Goal: Communication & Community: Answer question/provide support

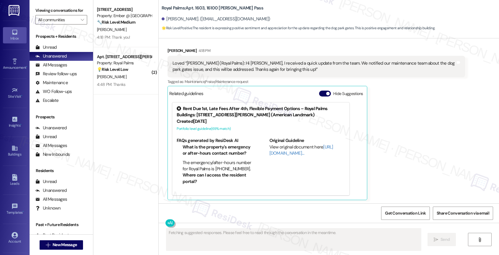
scroll to position [976, 0]
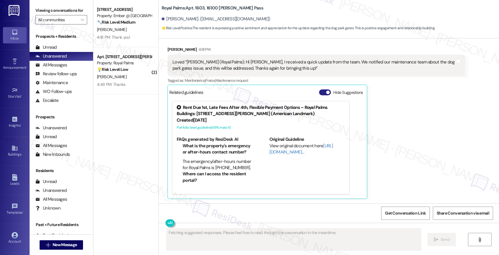
click at [319, 93] on button "Hide Suggestions" at bounding box center [325, 93] width 12 height 6
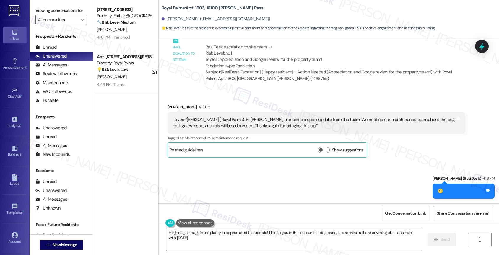
type textarea "Hi {{first_name}}, I'm so glad you appreciated the update! I'll keep you in the…"
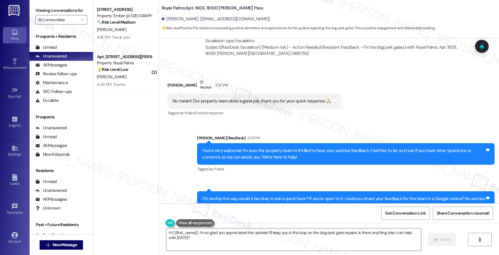
scroll to position [552, 0]
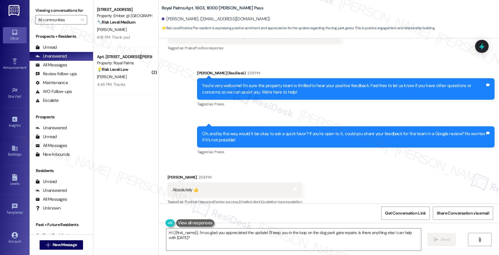
click at [286, 112] on div "Sent via SMS Sarah (ResiDesk) 2:38 PM You're very welcome! I'm sure the propert…" at bounding box center [346, 89] width 306 height 47
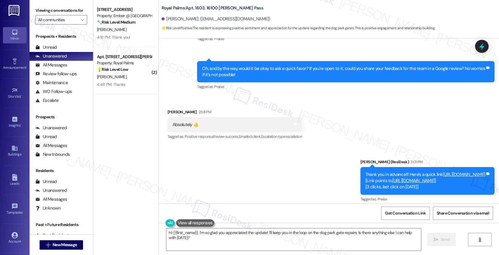
scroll to position [577, 0]
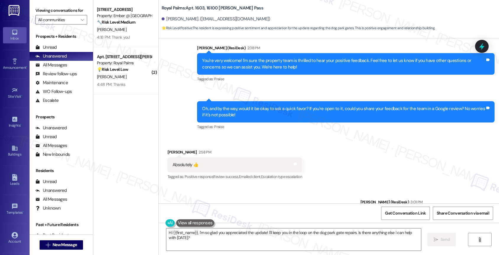
click at [264, 136] on div "Received via SMS Edgar Navarro 2:58 PM Absolutely 👍 Tags and notes Tagged as: P…" at bounding box center [329, 161] width 340 height 50
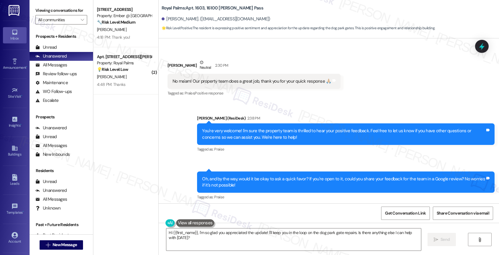
scroll to position [569, 0]
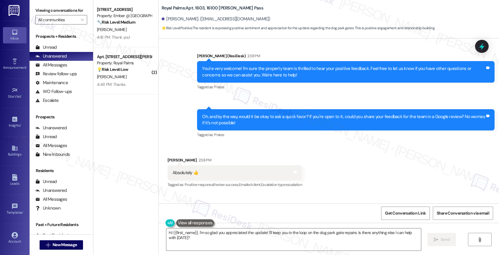
click at [270, 151] on div "Received via SMS Edgar Navarro 2:58 PM Absolutely 👍 Tags and notes Tagged as: P…" at bounding box center [329, 169] width 340 height 50
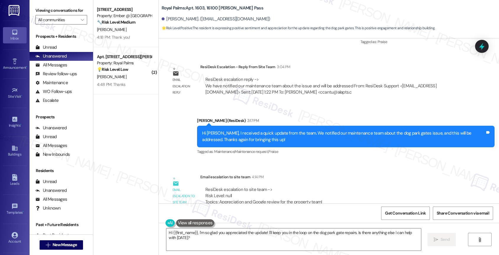
scroll to position [918, 0]
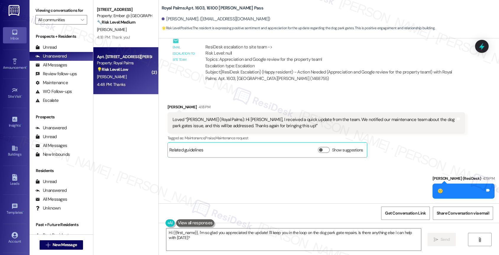
click at [118, 70] on strong "💡 Risk Level: Low" at bounding box center [112, 69] width 31 height 5
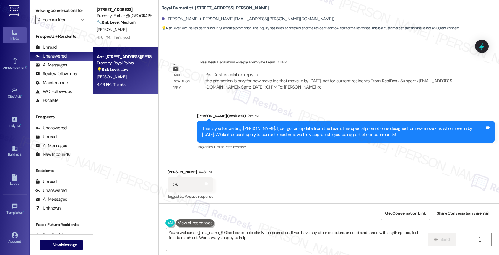
scroll to position [578, 0]
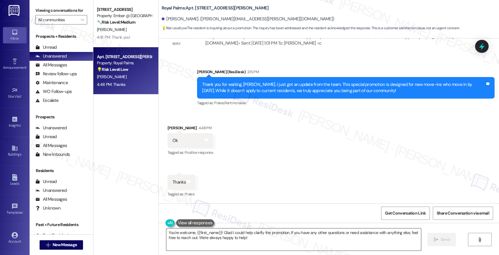
click at [221, 238] on textarea "You're welcome, {{first_name}}! Glad I could help clarify the promotion. If you…" at bounding box center [293, 240] width 255 height 22
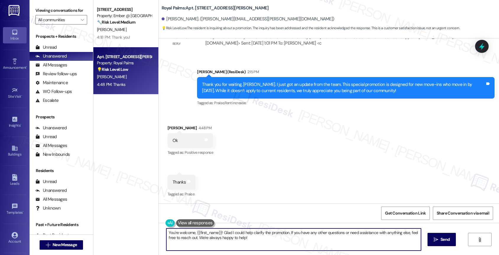
click at [221, 238] on textarea "You're welcome, {{first_name}}! Glad I could help clarify the promotion. If you…" at bounding box center [293, 240] width 255 height 22
drag, startPoint x: 243, startPoint y: 242, endPoint x: 239, endPoint y: 241, distance: 3.7
click at [243, 242] on textarea "You're welcome, {{first_name}}! Glad I could help clarify the promotion. If you…" at bounding box center [293, 240] width 255 height 22
drag, startPoint x: 219, startPoint y: 231, endPoint x: 268, endPoint y: 246, distance: 51.4
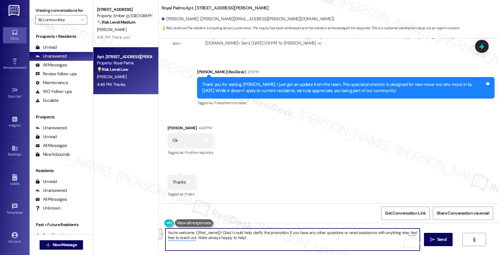
click at [268, 246] on textarea "You're welcome, {{first_name}}! Glad I could help clarify the promotion. If you…" at bounding box center [292, 240] width 255 height 22
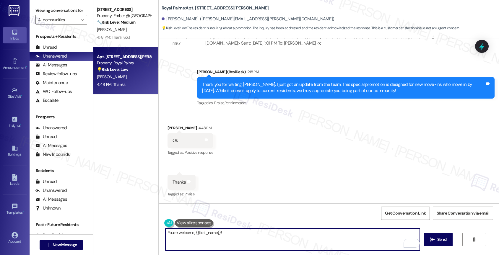
scroll to position [565, 0]
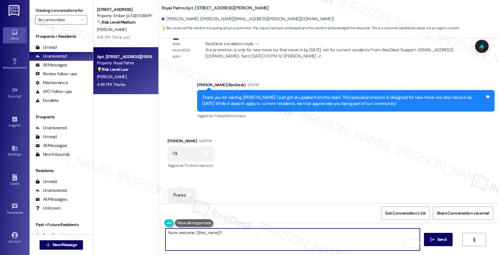
click at [245, 234] on textarea "You're welcome, {{first_name}}!" at bounding box center [292, 240] width 255 height 22
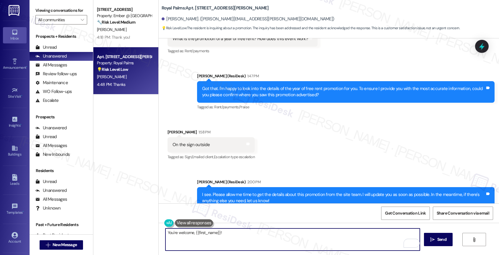
scroll to position [578, 0]
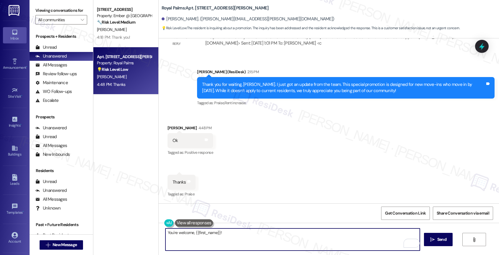
click at [238, 236] on textarea "You're welcome, {{first_name}}!" at bounding box center [292, 240] width 255 height 22
type textarea "You're welcome, {{first_name}}! Is there anything else you need help with?"
click at [412, 243] on icon "Open Grammarly. 0 Suggestions." at bounding box center [411, 243] width 7 height 7
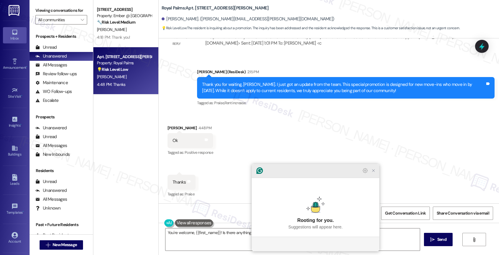
click at [373, 174] on icon "Close Grammarly Assistant" at bounding box center [373, 170] width 7 height 7
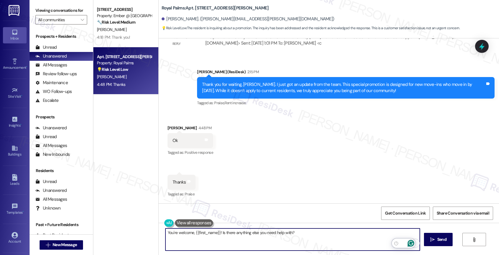
click at [411, 241] on icon "Open Grammarly. 0 Suggestions." at bounding box center [411, 243] width 4 height 4
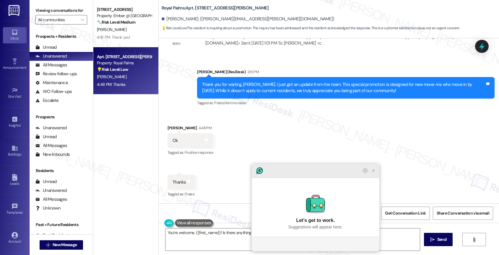
click at [374, 172] on icon "Close Grammarly Assistant" at bounding box center [373, 171] width 2 height 2
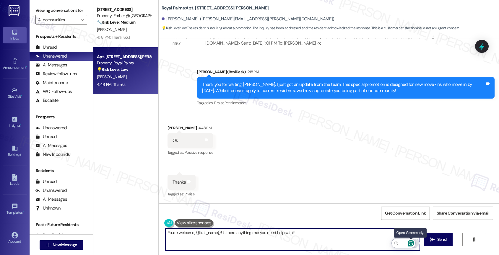
click at [410, 241] on icon "Open Grammarly. 0 Suggestions." at bounding box center [411, 243] width 4 height 4
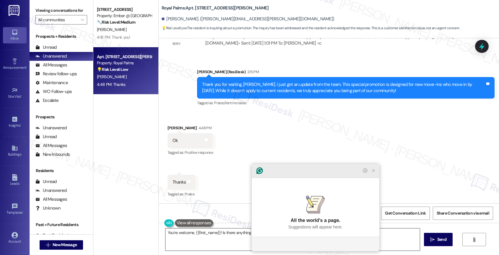
click at [372, 173] on icon "Close Grammarly Assistant" at bounding box center [373, 170] width 5 height 5
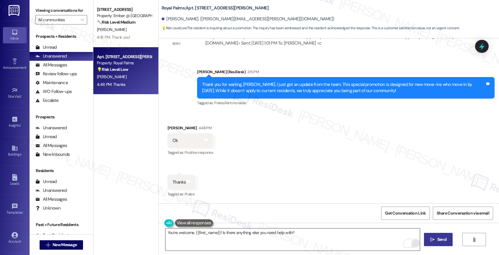
click at [437, 240] on span "Send" at bounding box center [441, 240] width 9 height 6
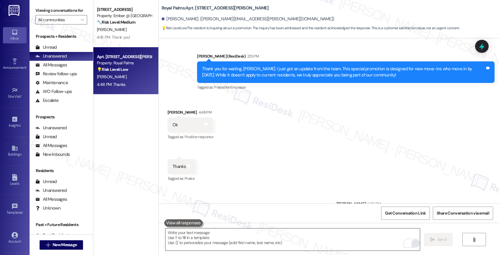
scroll to position [619, 0]
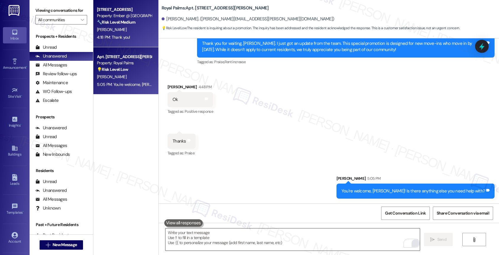
click at [112, 18] on div "Property: Ember @ Alamo Ranch" at bounding box center [124, 16] width 55 height 6
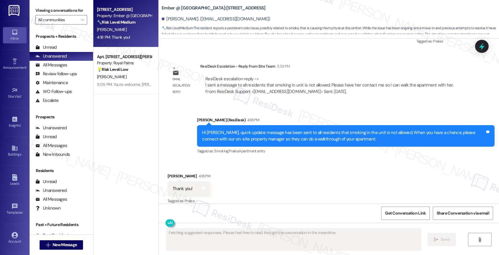
scroll to position [590, 0]
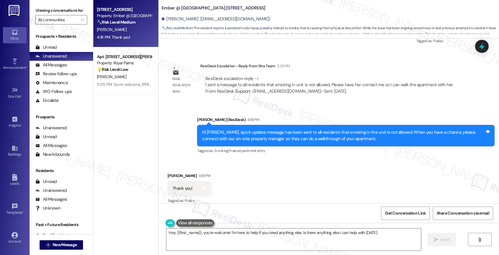
type textarea "Hey {{first_name}}, you're welcome! I'm here to help if you need anything else.…"
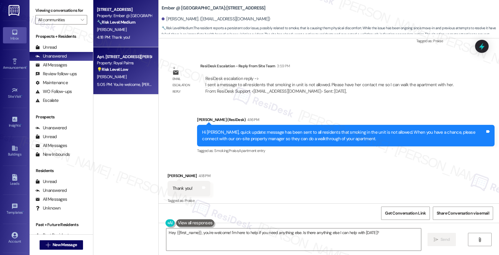
click at [119, 74] on div "[PERSON_NAME]" at bounding box center [124, 76] width 56 height 7
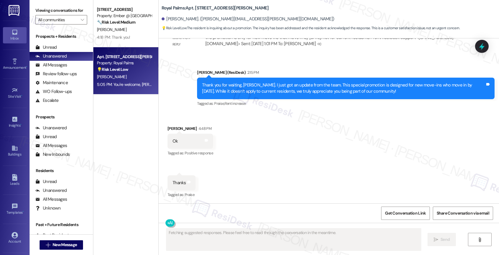
scroll to position [578, 0]
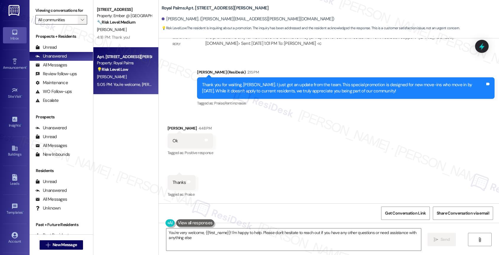
type textarea "You're very welcome, {{first_name}}! I'm happy to help. Please don't hesitate t…"
click at [81, 22] on icon "" at bounding box center [82, 19] width 3 height 5
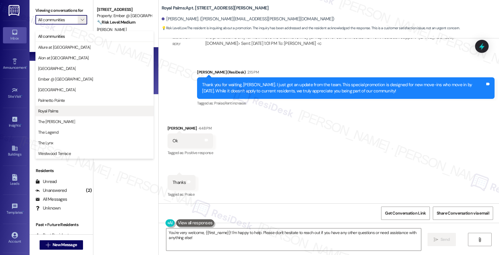
click at [60, 108] on button "Royal Palms" at bounding box center [94, 111] width 118 height 11
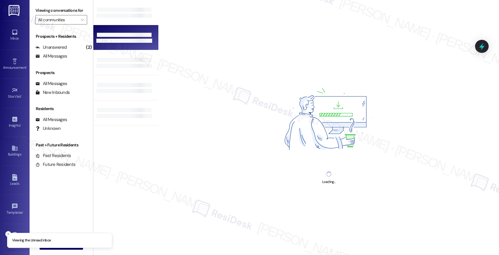
type input "Royal Palms"
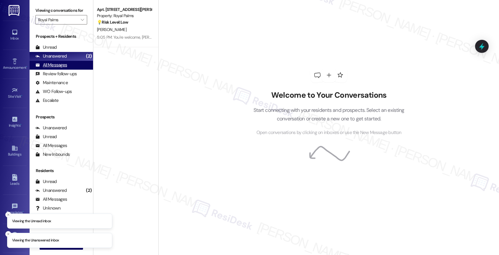
click at [67, 70] on div "All Messages (undefined)" at bounding box center [62, 65] width 64 height 9
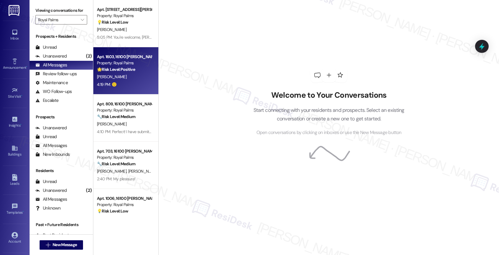
click at [123, 64] on div "Property: Royal Palms" at bounding box center [124, 63] width 55 height 6
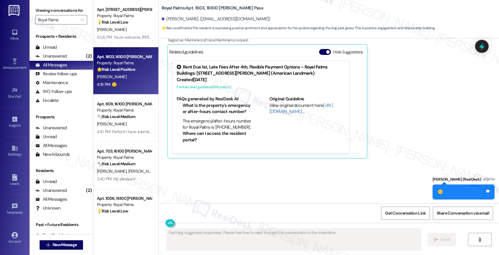
scroll to position [1017, 0]
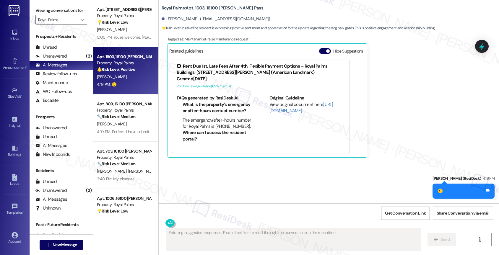
click at [320, 52] on button "Hide Suggestions" at bounding box center [325, 51] width 12 height 6
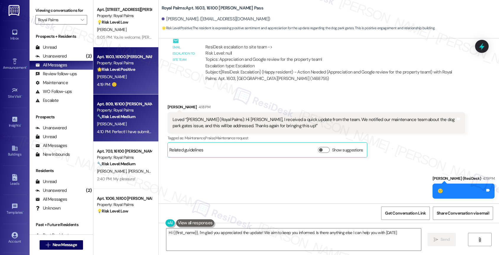
type textarea "Hi {{first_name}}, I'm glad you appreciated the update! We aim to keep you info…"
click at [112, 121] on div "[PERSON_NAME]" at bounding box center [124, 124] width 56 height 7
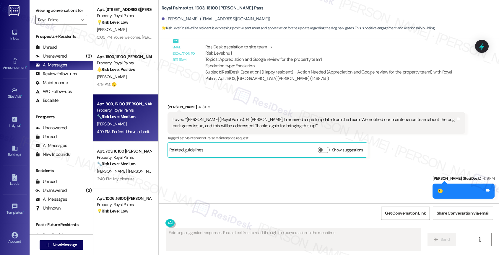
scroll to position [496, 0]
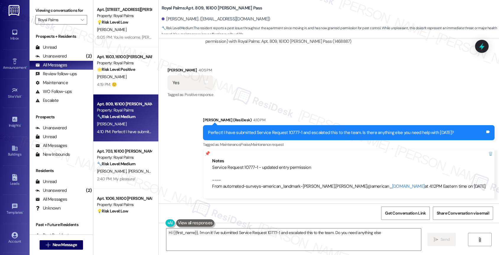
type textarea "Hi {{first_name}}, I'm on it! I've submitted Service Request 10777-1 and escala…"
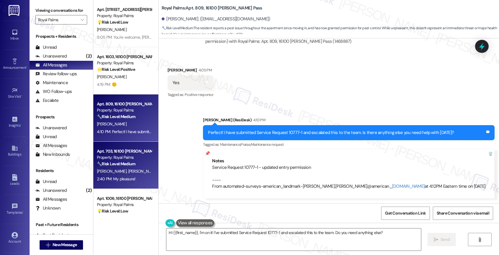
click at [114, 168] on div "S. Norwood Q. Norwood" at bounding box center [124, 171] width 56 height 7
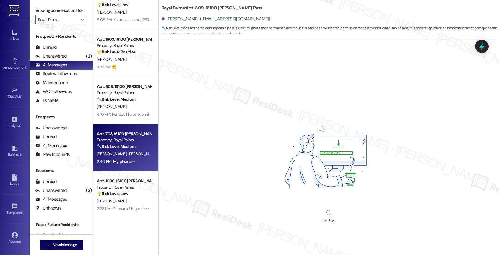
scroll to position [96, 0]
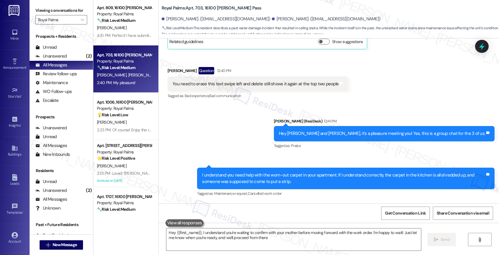
type textarea "Hey {{first_name}}, I understand you're waiting to confirm with your mother bef…"
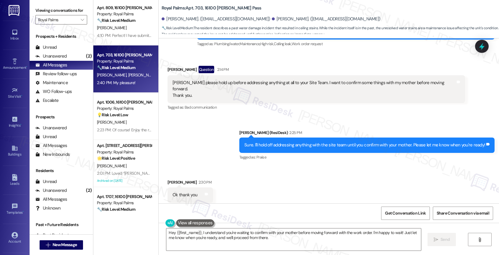
scroll to position [1249, 0]
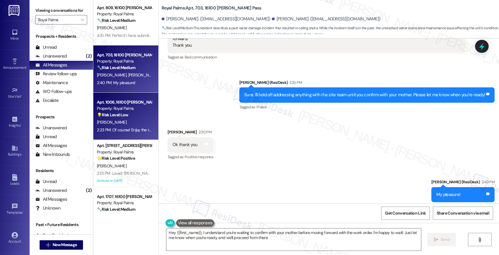
click at [104, 124] on span "[PERSON_NAME]" at bounding box center [112, 122] width 30 height 5
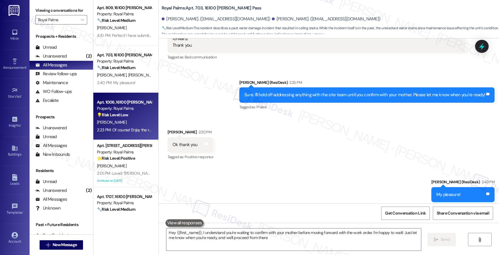
type textarea "Hey {{first_name}}, I understand you're waiting to confirm with your mother bef…"
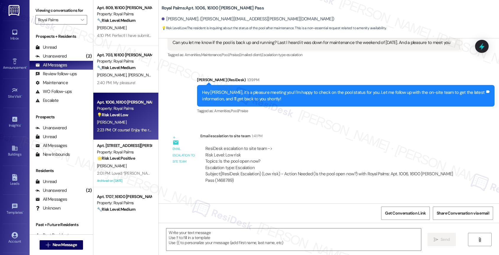
type textarea "Fetching suggested responses. Please feel free to read through the conversation…"
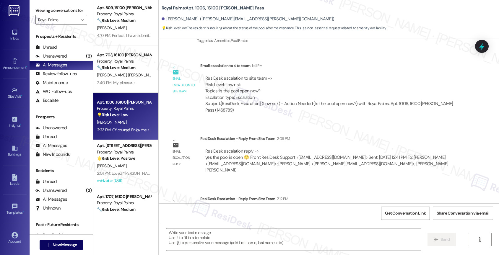
scroll to position [435, 0]
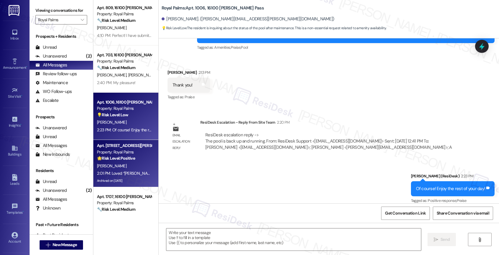
click at [108, 157] on strong "🌟 Risk Level: Positive" at bounding box center [116, 158] width 38 height 5
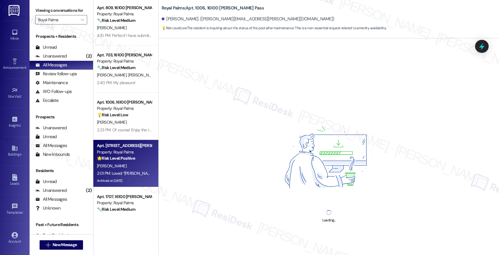
scroll to position [128, 0]
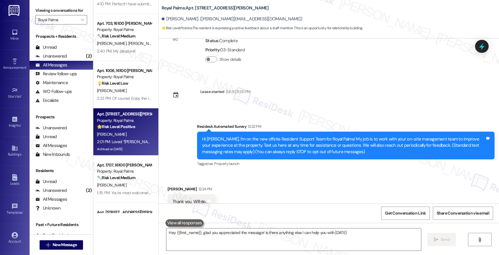
type textarea "Hey {{first_name}}, glad you appreciated the message! Is there anything else I …"
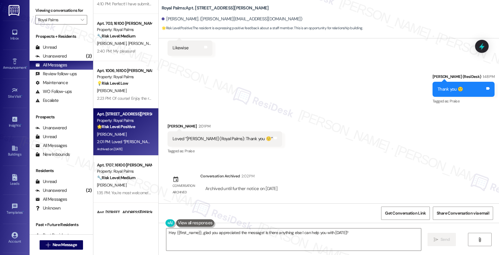
scroll to position [205, 0]
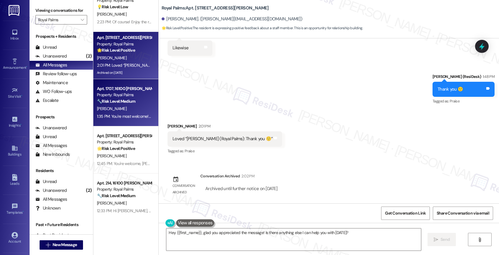
click at [120, 103] on strong "🔧 Risk Level: Medium" at bounding box center [116, 101] width 38 height 5
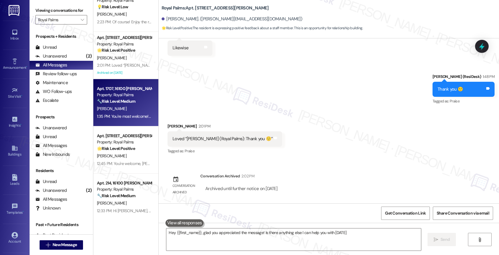
type textarea "Hey {{first_name}}, glad you appreciated the message! Is there anything else I …"
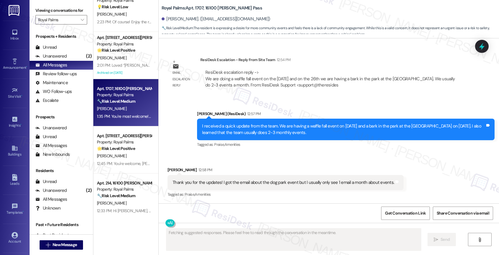
scroll to position [530, 0]
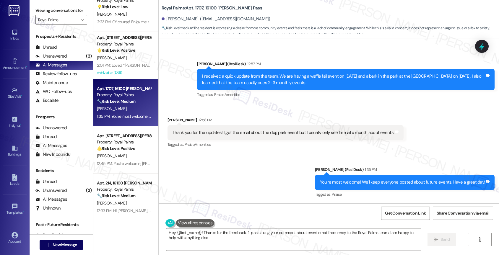
type textarea "Hey {{first_name}}! Thanks for the feedback. I'll pass along your comment about…"
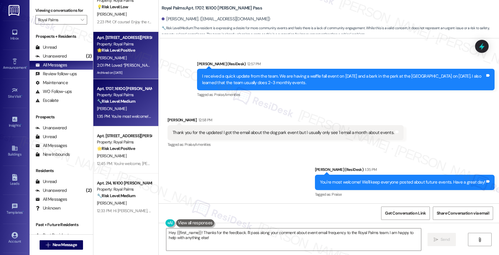
click at [123, 58] on div "[PERSON_NAME]" at bounding box center [124, 57] width 56 height 7
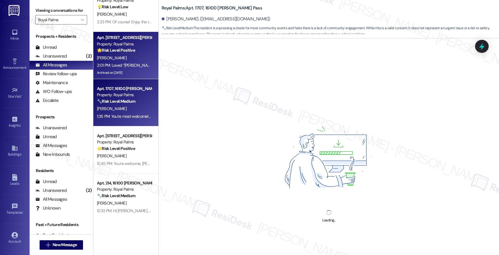
scroll to position [329, 0]
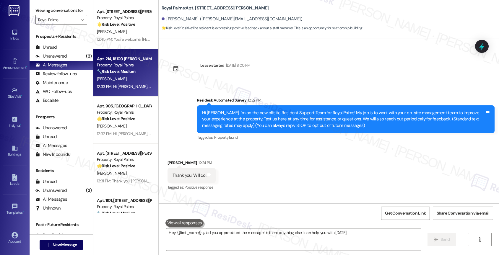
type textarea "Hey {{first_name}}, glad you appreciated the message! Is there anything else I …"
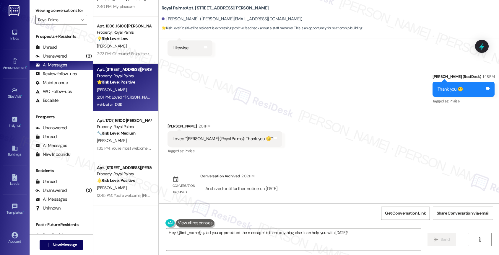
scroll to position [179, 0]
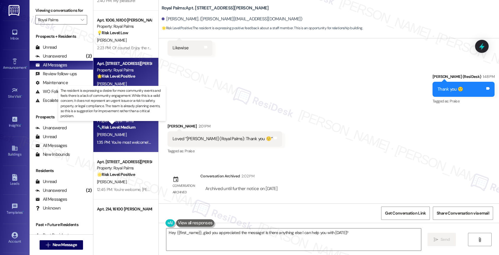
click at [121, 129] on strong "🔧 Risk Level: Medium" at bounding box center [116, 127] width 38 height 5
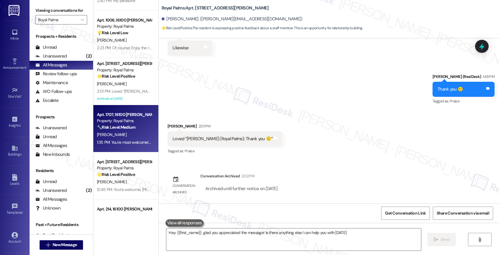
type textarea "Hey {{first_name}}, glad you appreciated the message! Is there anything else I …"
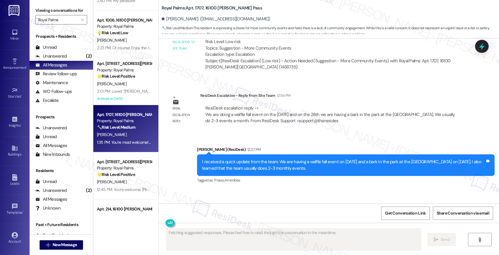
scroll to position [480, 0]
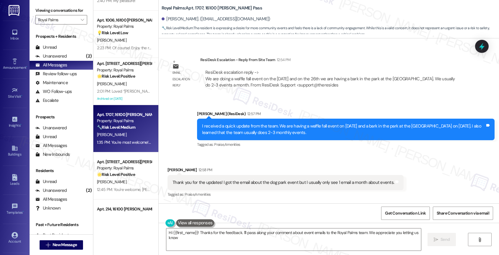
type textarea "Hi {{first_name}}! Thanks for the feedback. I'll pass along your comment about …"
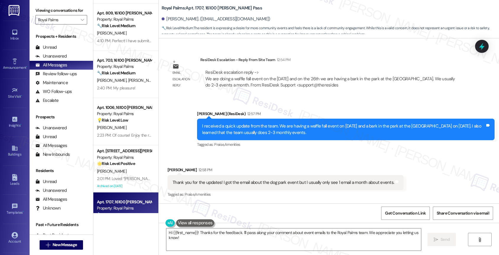
scroll to position [0, 0]
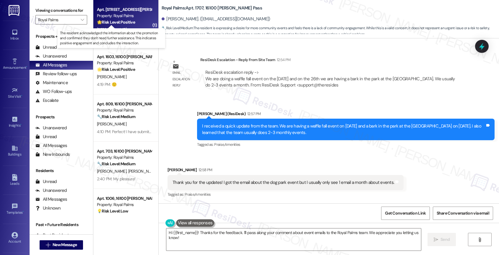
click at [129, 22] on strong "🌟 Risk Level: Positive" at bounding box center [116, 22] width 38 height 5
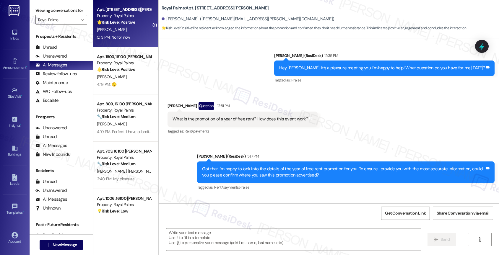
type textarea "Fetching suggested responses. Please feel free to read through the conversation…"
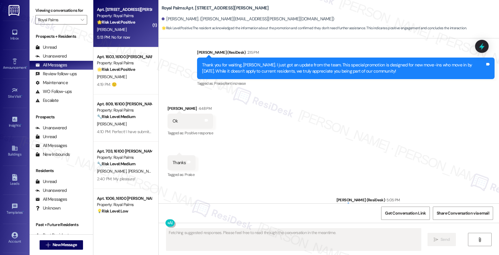
scroll to position [677, 0]
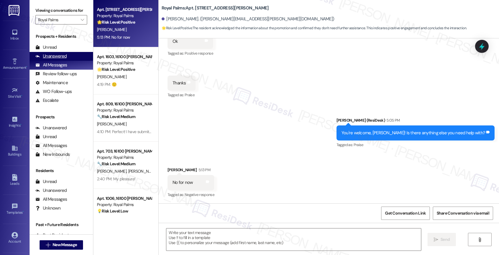
click at [52, 59] on div "Unanswered" at bounding box center [50, 56] width 31 height 6
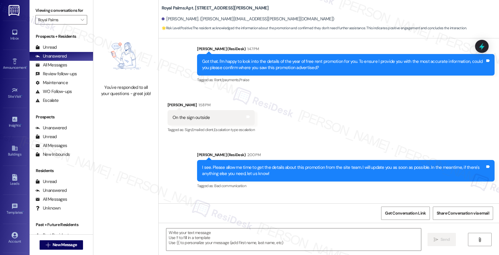
type textarea "Fetching suggested responses. Please feel free to read through the conversation…"
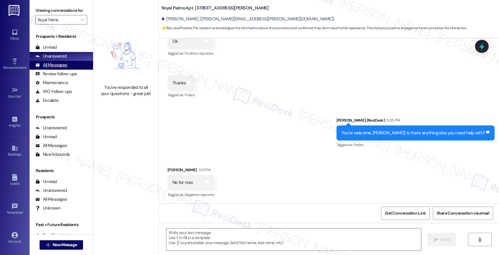
click at [61, 68] on div "All Messages" at bounding box center [51, 65] width 32 height 6
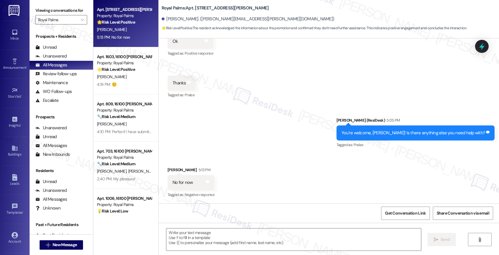
click at [126, 22] on strong "🌟 Risk Level: Positive" at bounding box center [116, 22] width 38 height 5
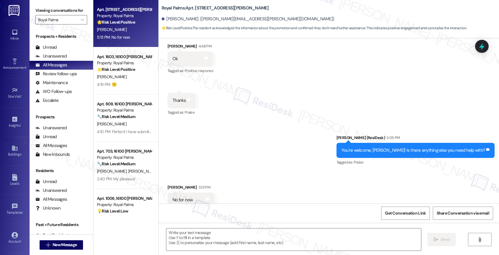
scroll to position [678, 0]
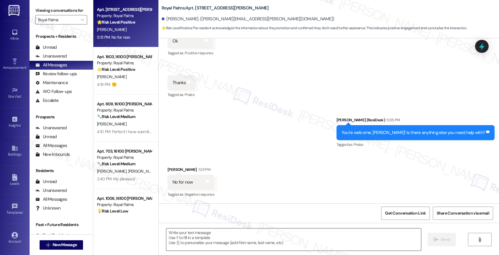
click at [203, 236] on textarea at bounding box center [293, 240] width 255 height 22
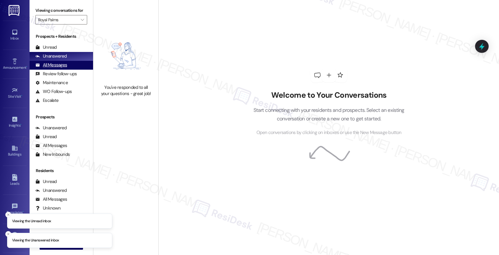
click at [66, 70] on div "All Messages (undefined)" at bounding box center [62, 65] width 64 height 9
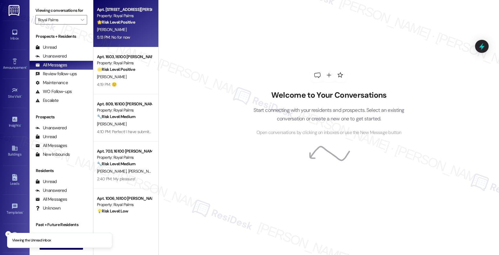
click at [125, 34] on div "5:13 PM: No for now 5:13 PM: No for now" at bounding box center [124, 37] width 56 height 7
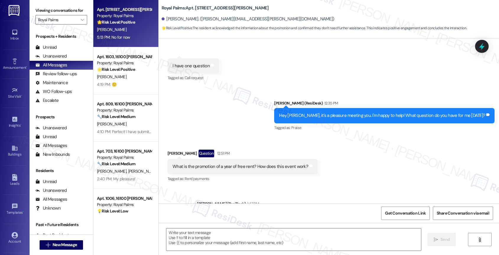
type textarea "Fetching suggested responses. Please feel free to read through the conversation…"
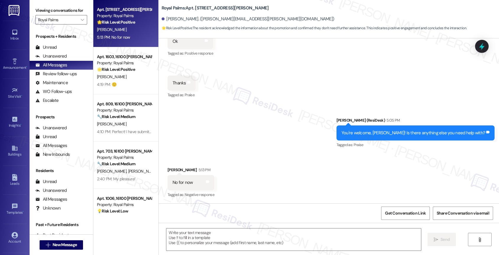
scroll to position [678, 0]
click at [209, 238] on textarea at bounding box center [293, 240] width 255 height 22
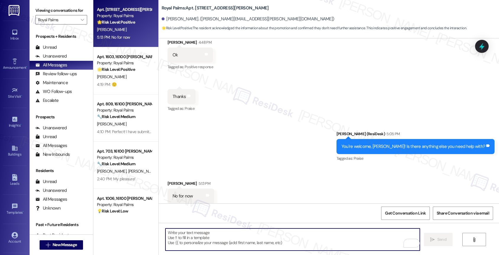
scroll to position [676, 0]
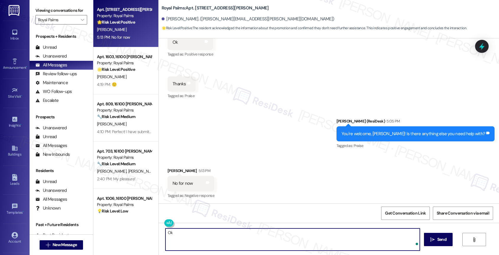
type textarea "O"
paste textarea "Feel free to let us know if you have other questions or concerns so we can assi…"
drag, startPoint x: 284, startPoint y: 233, endPoint x: 350, endPoint y: 235, distance: 66.5
click at [350, 235] on textarea "Great! Feel free to let us know if you have other questions or concerns so we c…" at bounding box center [292, 240] width 255 height 22
click at [381, 236] on textarea "Great! Feel free to let us know if you have other questions or concerns. We're …" at bounding box center [292, 240] width 255 height 22
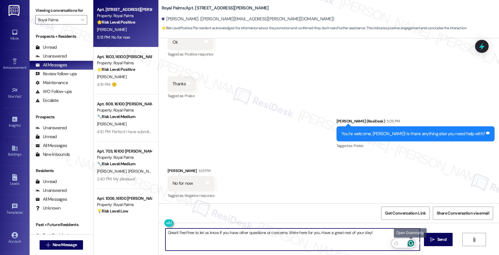
click at [413, 243] on icon "Open Grammarly. 0 Suggestions." at bounding box center [411, 243] width 4 height 4
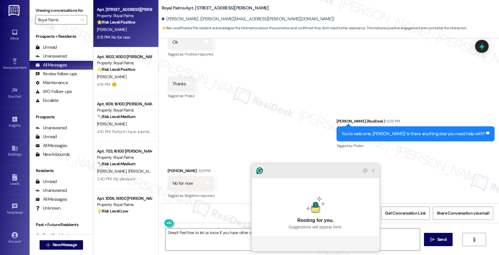
click at [376, 173] on icon "Close Grammarly Assistant" at bounding box center [373, 170] width 5 height 5
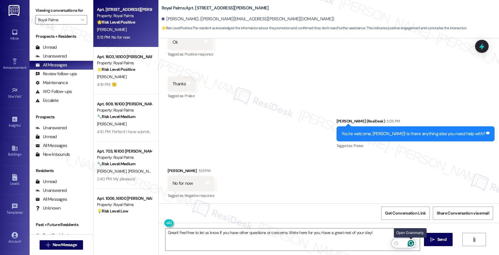
click at [410, 243] on icon "Open Grammarly. 0 Suggestions." at bounding box center [411, 243] width 7 height 7
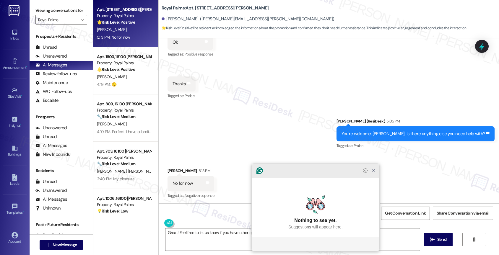
click at [373, 172] on icon "Close Grammarly Assistant" at bounding box center [373, 171] width 2 height 2
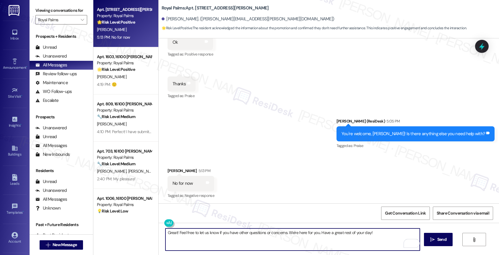
click at [381, 235] on textarea "Great! Feel free to let us know if you have other questions or concerns. We're …" at bounding box center [292, 240] width 255 height 22
type textarea "Great! Feel free to let us know if you have other questions or concerns. We're …"
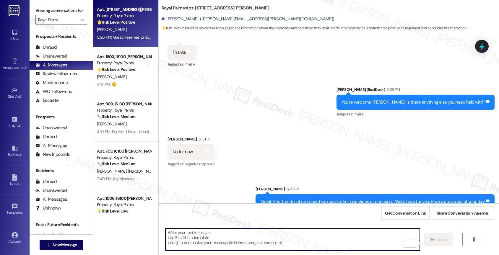
scroll to position [719, 0]
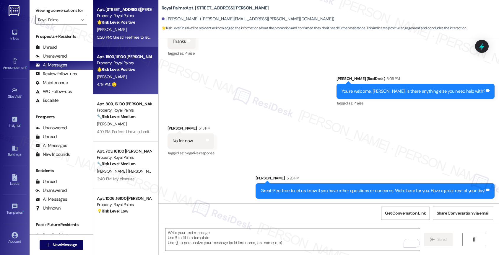
click at [117, 72] on div "🌟 Risk Level: Positive The resident is expressing positive sentiment and apprec…" at bounding box center [124, 69] width 55 height 6
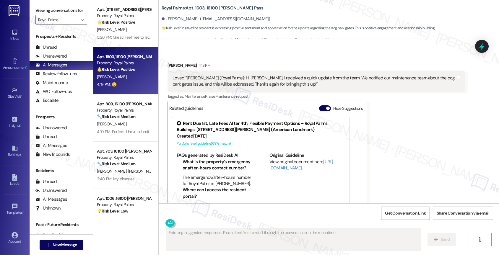
scroll to position [976, 0]
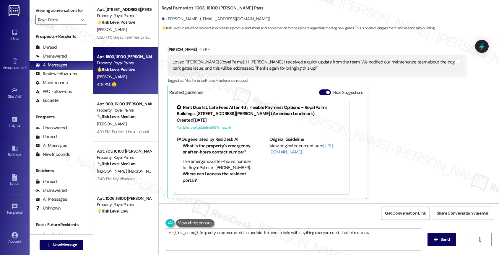
type textarea "Hi {{first_name}}, I'm glad you appreciated the update! I'm here to help with a…"
click at [59, 59] on div "Unanswered" at bounding box center [50, 56] width 31 height 6
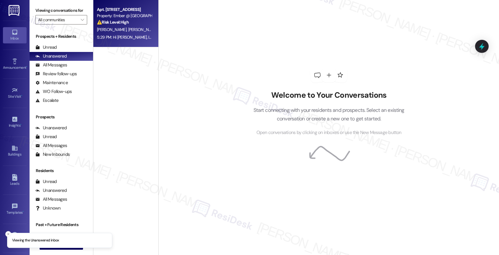
click at [128, 29] on span "L. Olson" at bounding box center [143, 29] width 30 height 5
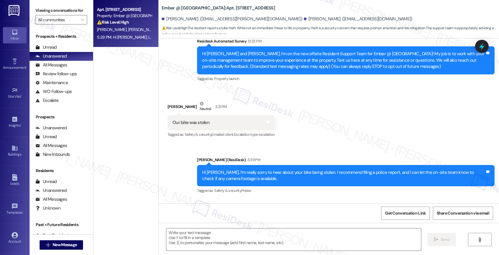
type textarea "Fetching suggested responses. Please feel free to read through the conversation…"
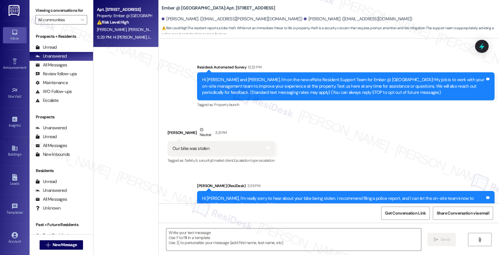
scroll to position [335, 0]
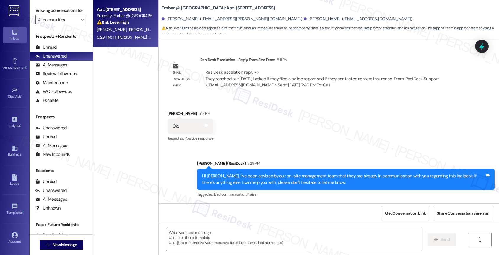
click at [261, 125] on div "Received via SMS Stephanie Olson 5:13 PM Ok. Tags and notes Tagged as: Positive…" at bounding box center [329, 122] width 340 height 50
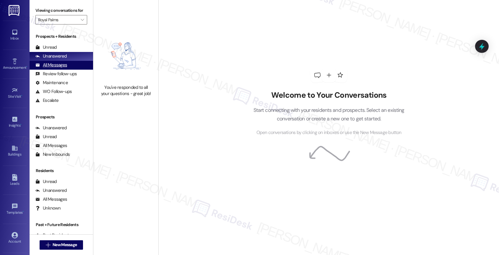
click at [49, 68] on div "All Messages (undefined)" at bounding box center [62, 65] width 64 height 9
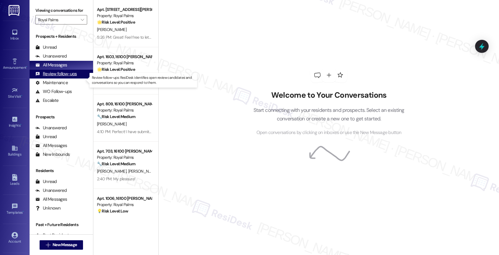
click at [63, 77] on div "Review follow-ups" at bounding box center [55, 74] width 41 height 6
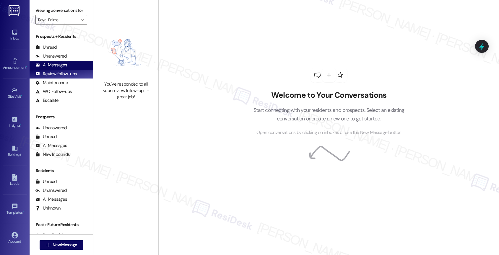
click at [67, 70] on div "All Messages (undefined)" at bounding box center [62, 65] width 64 height 9
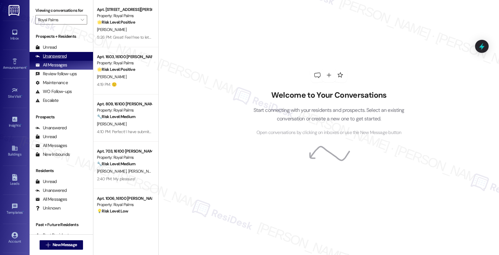
click at [65, 59] on div "Unanswered" at bounding box center [50, 56] width 31 height 6
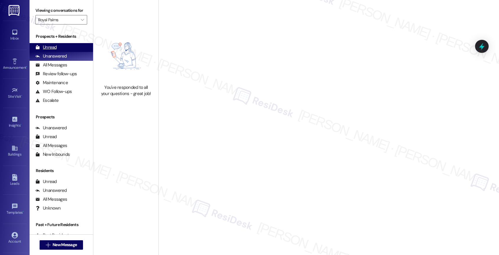
click at [58, 52] on div "Unread (0)" at bounding box center [62, 47] width 64 height 9
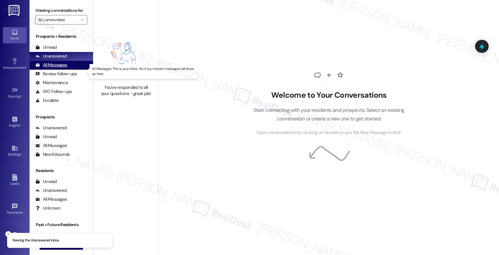
click at [65, 68] on div "All Messages" at bounding box center [51, 65] width 32 height 6
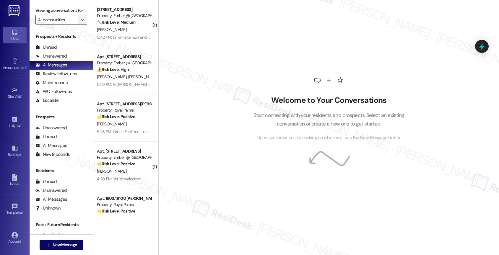
click at [79, 23] on span "" at bounding box center [82, 19] width 6 height 9
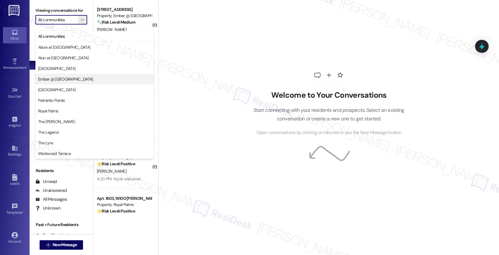
click at [76, 76] on button "Ember @ [GEOGRAPHIC_DATA]" at bounding box center [94, 79] width 118 height 11
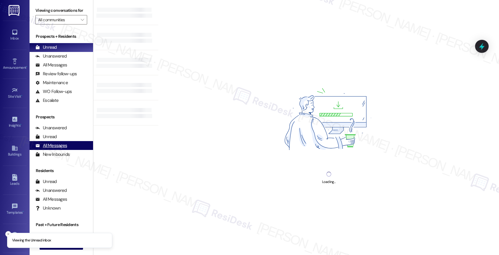
type input "Ember @ [GEOGRAPHIC_DATA]"
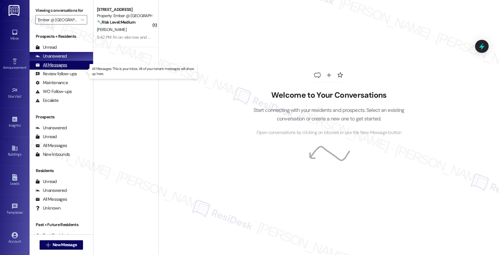
click at [65, 68] on div "All Messages" at bounding box center [51, 65] width 32 height 6
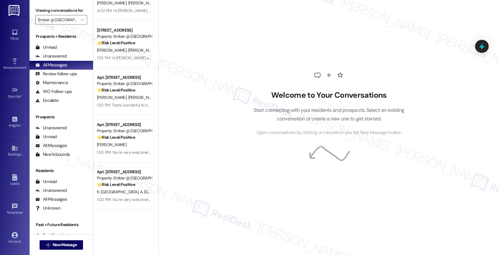
scroll to position [331, 0]
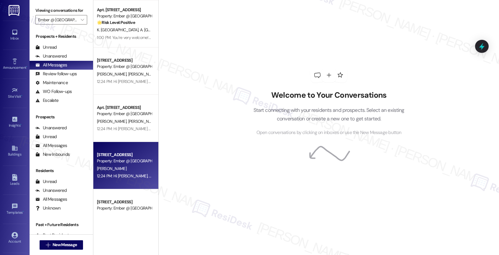
click at [123, 158] on div "[STREET_ADDRESS]" at bounding box center [124, 155] width 55 height 6
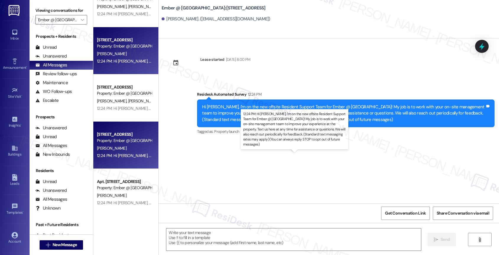
type textarea "Fetching suggested responses. Please feel free to read through the conversation…"
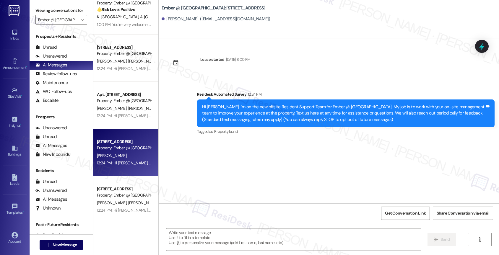
scroll to position [274, 0]
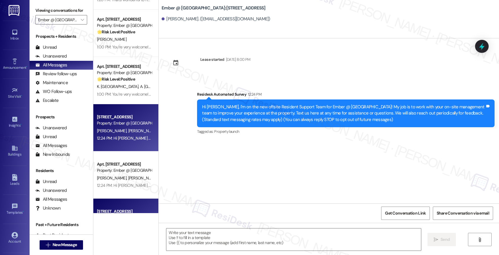
click at [120, 137] on div "12:24 PM: Hi [PERSON_NAME] and [PERSON_NAME], I'm on the new offsite Resident S…" at bounding box center [472, 138] width 750 height 5
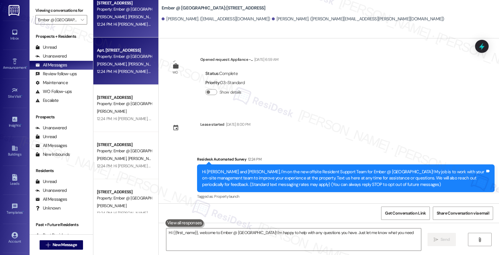
type textarea "Hi {{first_name}}, welcome to Ember @ [GEOGRAPHIC_DATA]! I'm happy to help with…"
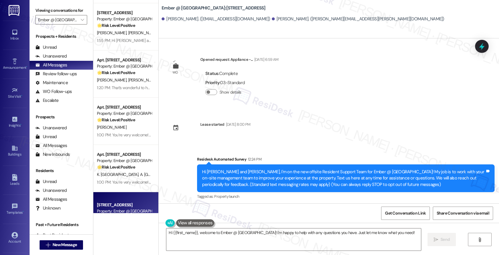
scroll to position [219, 0]
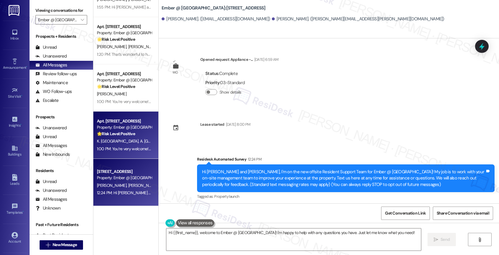
click at [122, 130] on div "Property: Ember @ [GEOGRAPHIC_DATA]" at bounding box center [124, 127] width 55 height 6
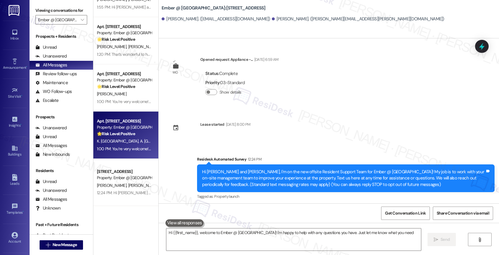
type textarea "Hi {{first_name}}, welcome to Ember @ [GEOGRAPHIC_DATA]! I'm happy to help with…"
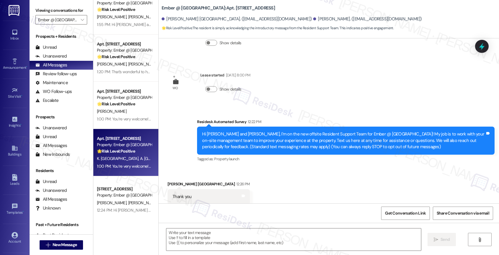
scroll to position [194, 0]
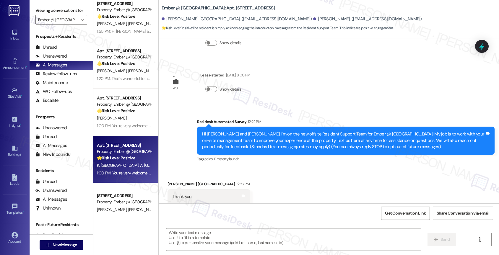
type textarea "Fetching suggested responses. Please feel free to read through the conversation…"
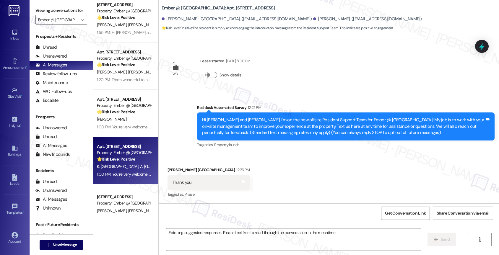
scroll to position [190, 0]
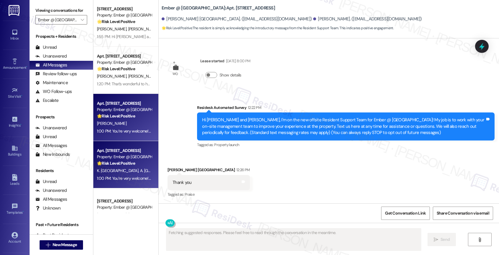
click at [127, 120] on div "[PERSON_NAME]" at bounding box center [124, 123] width 56 height 7
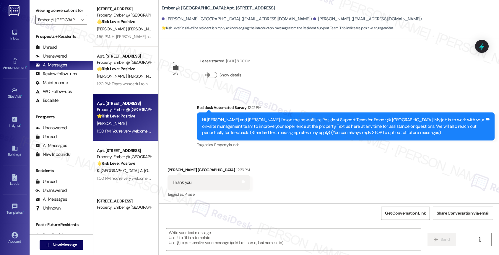
type textarea "Fetching suggested responses. Please feel free to read through the conversation…"
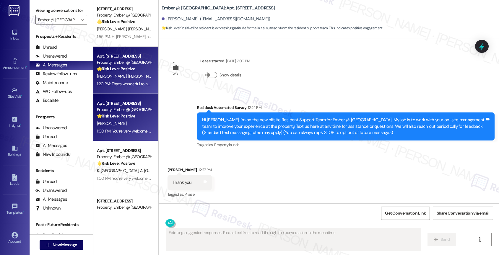
click at [121, 67] on strong "🌟 Risk Level: Positive" at bounding box center [116, 68] width 38 height 5
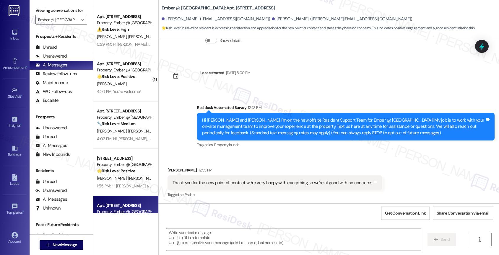
scroll to position [73, 0]
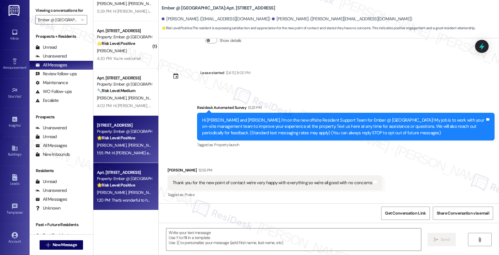
click at [128, 145] on span "[PERSON_NAME]" at bounding box center [143, 145] width 30 height 5
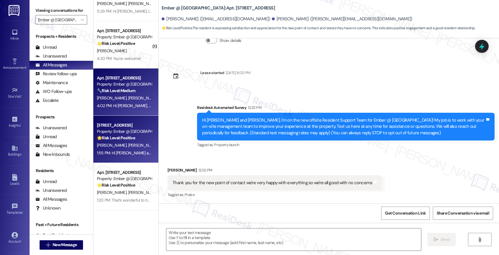
type textarea "Fetching suggested responses. Please feel free to read through the conversation…"
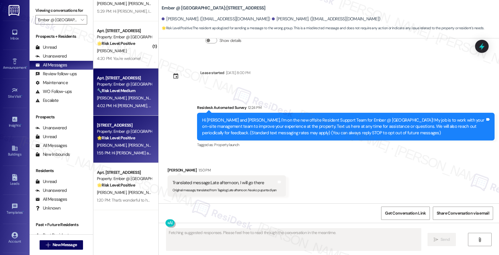
click at [127, 95] on div "[PERSON_NAME] [PERSON_NAME]" at bounding box center [124, 98] width 56 height 7
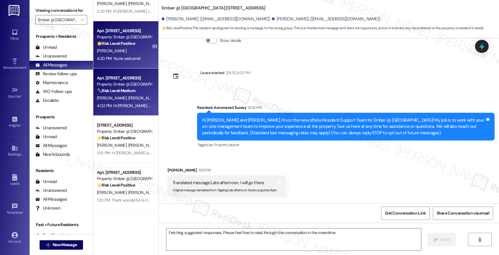
click at [127, 47] on div "Apt. [STREET_ADDRESS] Property: Ember @ [GEOGRAPHIC_DATA] 🌟 Risk Level: Positiv…" at bounding box center [124, 37] width 56 height 20
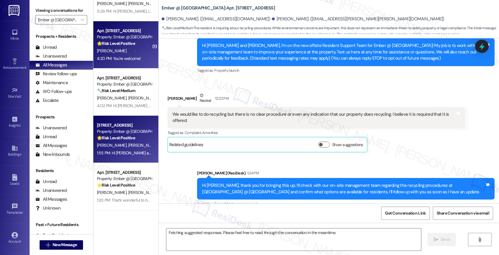
scroll to position [76, 0]
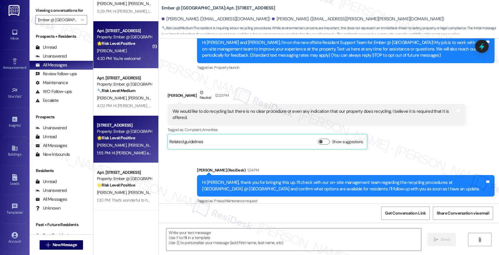
type textarea "Fetching suggested responses. Please feel free to read through the conversation…"
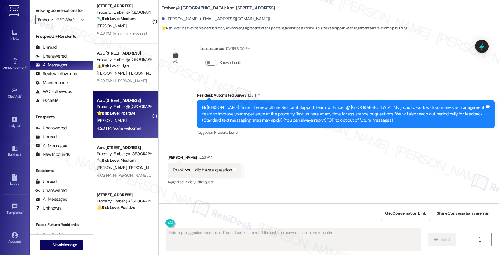
scroll to position [0, 0]
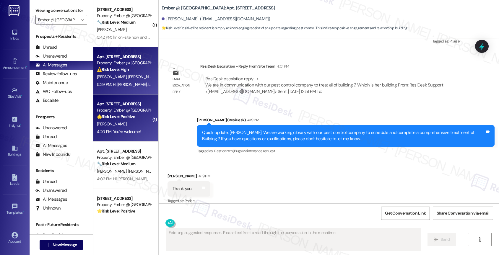
click at [129, 75] on div "S. Olson L. Olson" at bounding box center [124, 76] width 56 height 7
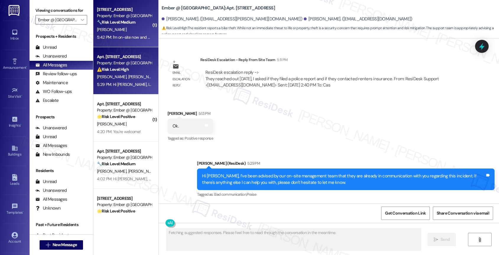
click at [125, 20] on strong "🔧 Risk Level: Medium" at bounding box center [116, 22] width 38 height 5
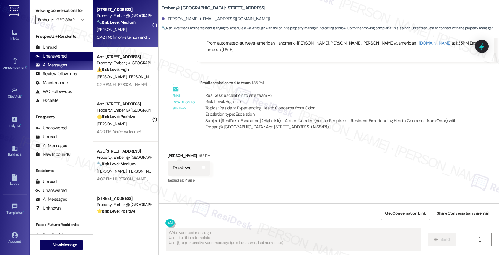
click at [66, 59] on div "Unanswered (0)" at bounding box center [62, 56] width 64 height 9
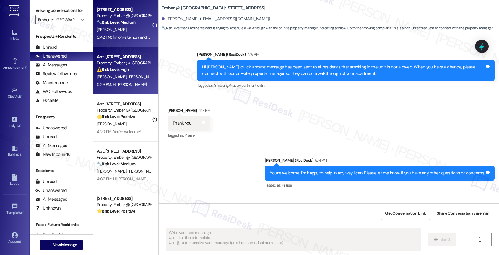
scroll to position [696, 0]
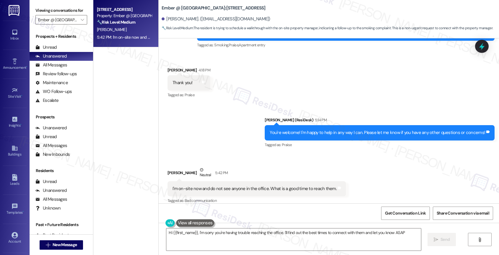
type textarea "Hi {{first_name}}, I'm sorry you're having trouble reaching the office. I'll fi…"
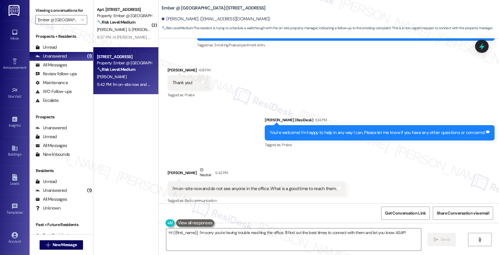
scroll to position [696, 0]
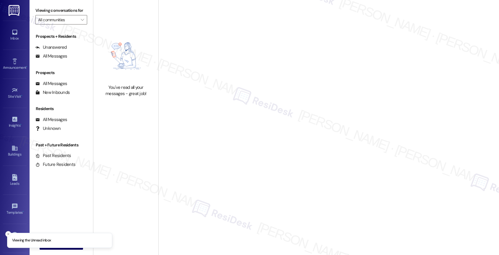
type input "Royal Palms"
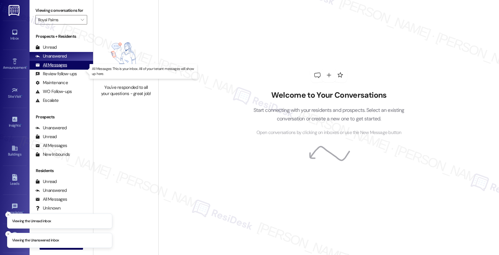
click at [67, 70] on div "All Messages (undefined)" at bounding box center [62, 65] width 64 height 9
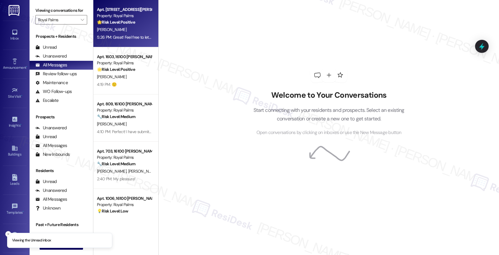
click at [125, 27] on div "[PERSON_NAME]" at bounding box center [124, 29] width 56 height 7
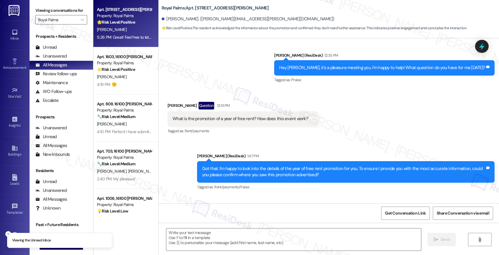
type textarea "Fetching suggested responses. Please feel free to read through the conversation…"
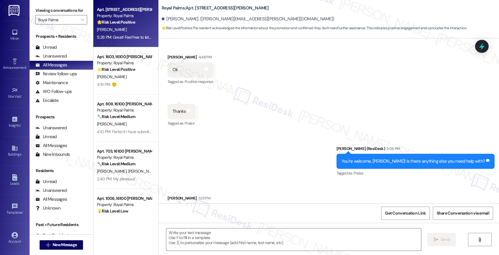
scroll to position [728, 0]
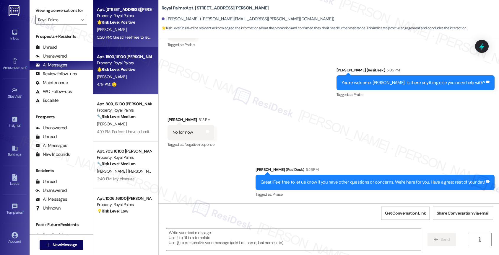
click at [116, 83] on div "4:19 PM: 🙂 4:19 PM: 🙂" at bounding box center [124, 84] width 56 height 7
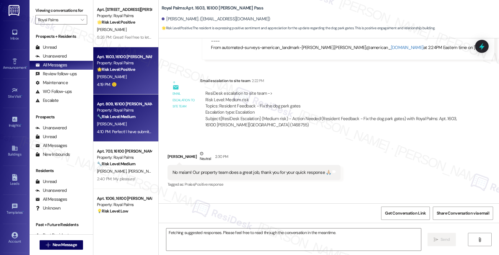
click at [120, 113] on div "Property: Royal Palms" at bounding box center [124, 110] width 55 height 6
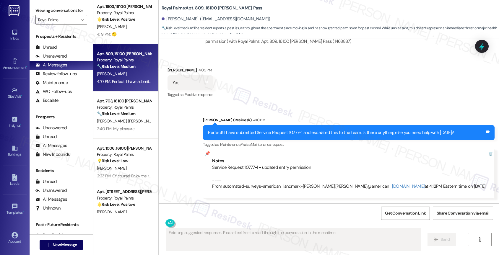
scroll to position [64, 0]
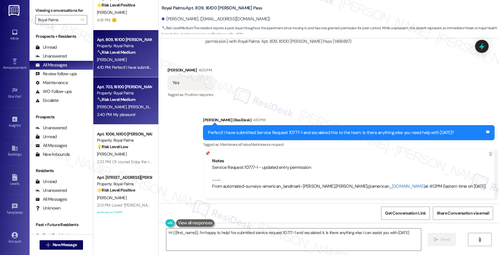
type textarea "Hi {{first_name}}, I'm happy to help! I've submitted service request 10777-1 an…"
click at [128, 109] on span "[PERSON_NAME]" at bounding box center [143, 106] width 30 height 5
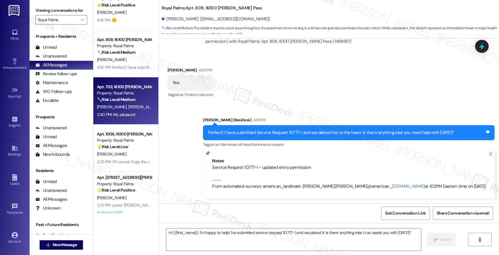
type textarea "Fetching suggested responses. Please feel free to read through the conversation…"
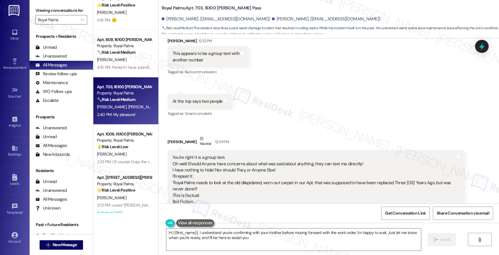
type textarea "Hi {{first_name}}, I understand you're confirming with your mother before movin…"
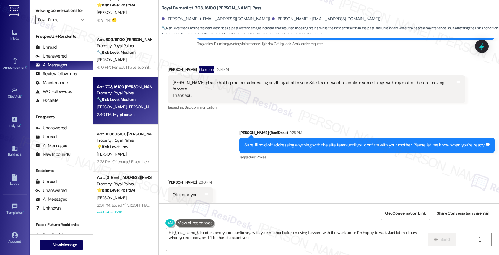
scroll to position [1249, 0]
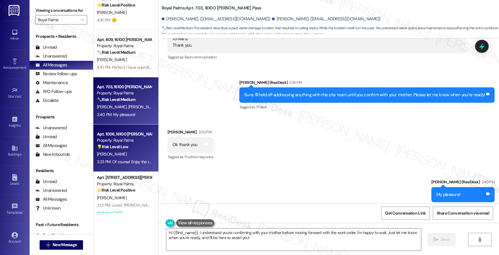
click at [120, 146] on strong "💡 Risk Level: Low" at bounding box center [112, 146] width 31 height 5
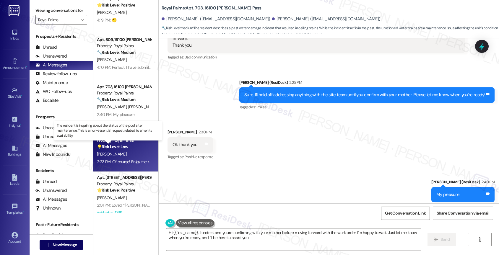
type textarea "Fetching suggested responses. Please feel free to read through the conversation…"
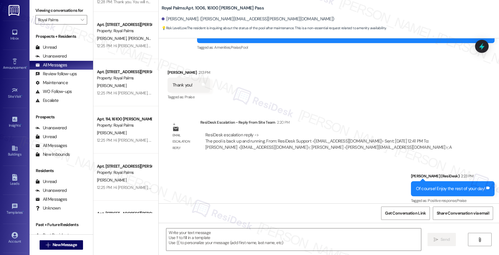
scroll to position [496, 0]
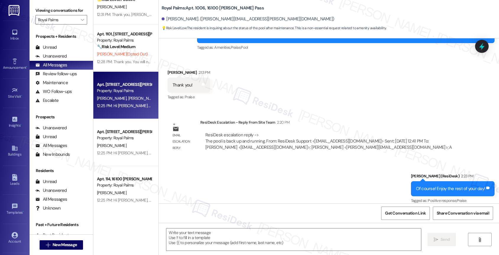
click at [118, 103] on div "12:25 PM: Hi [PERSON_NAME] and [PERSON_NAME], I'm on the new offsite Resident S…" at bounding box center [124, 105] width 56 height 7
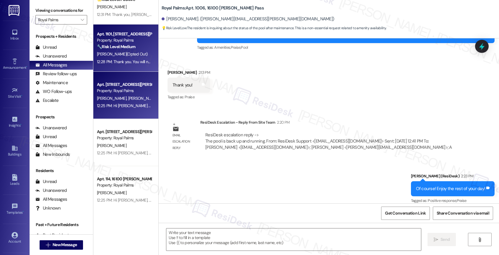
click at [126, 53] on div "[PERSON_NAME] (Opted Out)" at bounding box center [124, 54] width 56 height 7
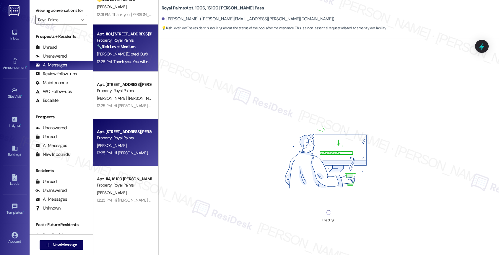
scroll to position [460, 0]
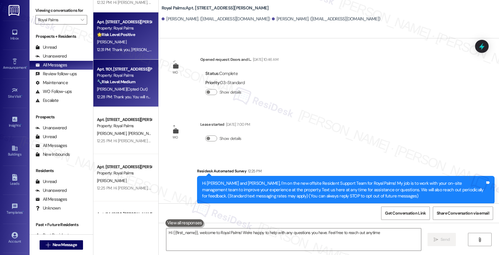
type textarea "Hi {{first_name}}, welcome to Royal Palms! We're happy to help with any questio…"
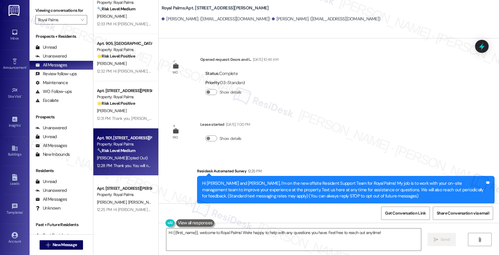
scroll to position [0, 0]
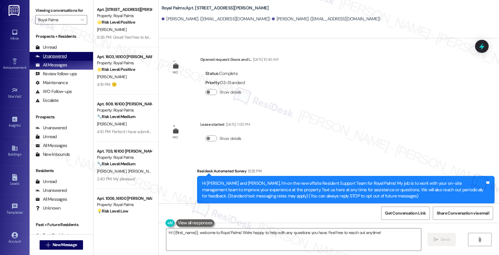
click at [64, 59] on div "Unanswered" at bounding box center [50, 56] width 31 height 6
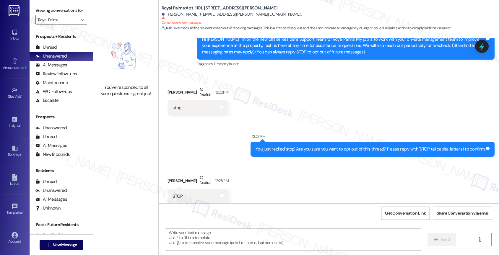
type textarea "Fetching suggested responses. Please feel free to read through the conversation…"
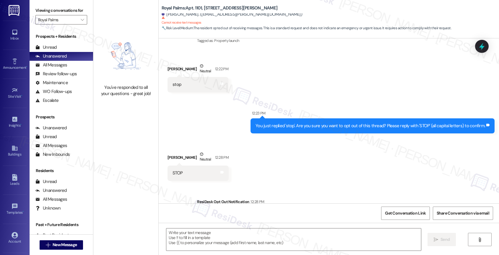
scroll to position [123, 0]
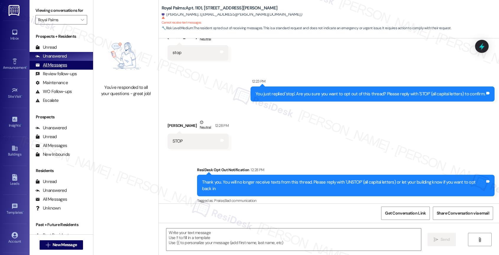
click at [66, 68] on div "All Messages" at bounding box center [51, 65] width 32 height 6
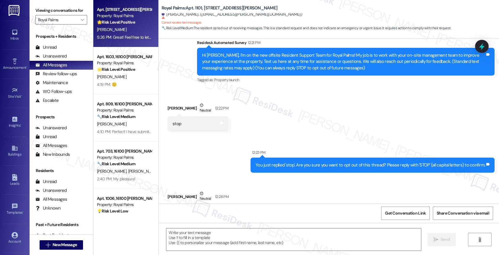
scroll to position [73, 0]
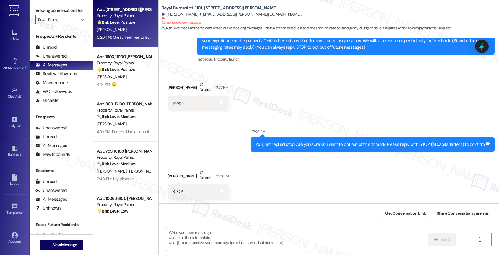
type textarea "Fetching suggested responses. Please feel free to read through the conversation…"
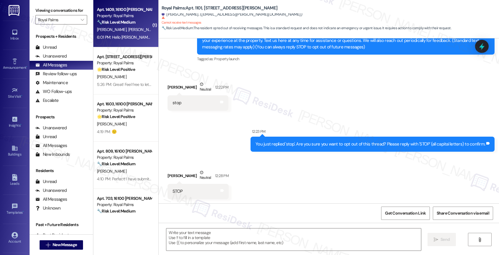
click at [132, 24] on div "🔧 Risk Level: Medium The resident is reporting an issue with the Loft App, spec…" at bounding box center [124, 22] width 55 height 6
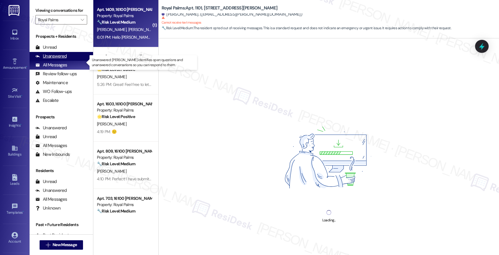
click at [66, 59] on div "Unanswered" at bounding box center [50, 56] width 31 height 6
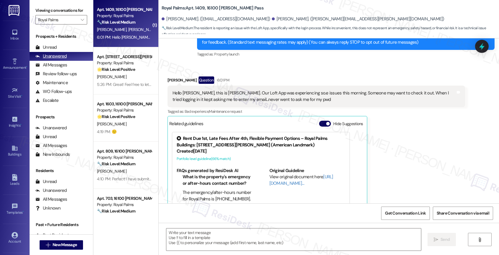
scroll to position [108, 0]
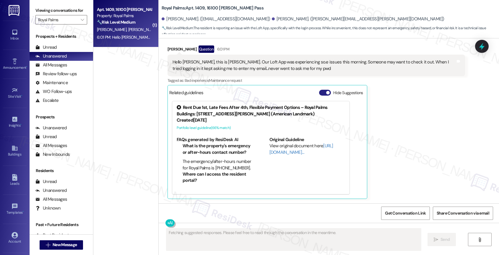
click at [319, 93] on button "Hide Suggestions" at bounding box center [325, 93] width 12 height 6
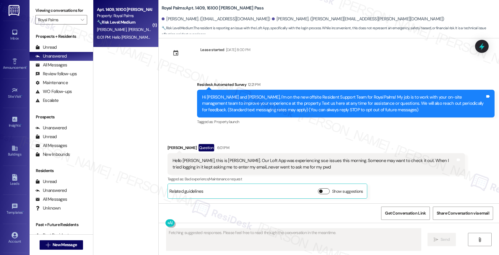
scroll to position [10, 0]
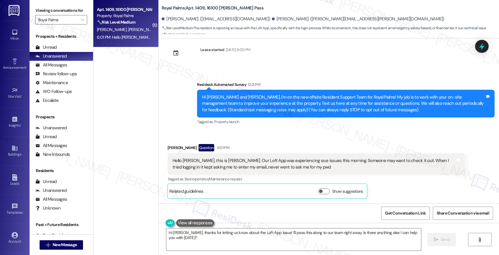
click at [231, 165] on div "Hello [PERSON_NAME], this is [PERSON_NAME]. Our Loft App was experiencing so.e …" at bounding box center [314, 164] width 283 height 13
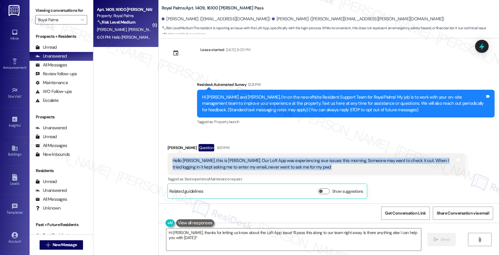
click at [231, 165] on div "Hello [PERSON_NAME], this is [PERSON_NAME]. Our Loft App was experiencing so.e …" at bounding box center [314, 164] width 283 height 13
copy div "Hello [PERSON_NAME], this is [PERSON_NAME]. Our Loft App was experiencing so.e …"
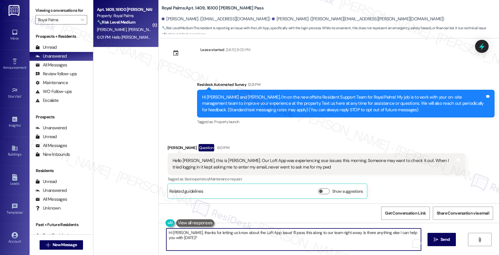
drag, startPoint x: 189, startPoint y: 234, endPoint x: 193, endPoint y: 245, distance: 12.2
click at [193, 245] on textarea "Hi [PERSON_NAME], thanks for letting us know about the Loft App issue! I'll pas…" at bounding box center [293, 240] width 255 height 22
click at [347, 236] on textarea "Hi [PERSON_NAME], it's a pleasure meeting you! Thank you for informing us about…" at bounding box center [292, 240] width 255 height 22
click at [358, 236] on textarea "Hi [PERSON_NAME], it's a pleasure meeting you! Thank you for informing us about…" at bounding box center [292, 240] width 255 height 22
drag, startPoint x: 212, startPoint y: 237, endPoint x: 256, endPoint y: 238, distance: 44.0
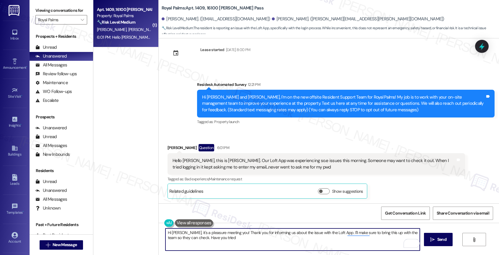
click at [256, 238] on textarea "Hi [PERSON_NAME], it's a pleasure meeting you! Thank you for informing us about…" at bounding box center [292, 240] width 255 height 22
click at [245, 238] on textarea "Hi [PERSON_NAME], it's a pleasure meeting you! Thank you for informing us about…" at bounding box center [292, 240] width 255 height 22
drag, startPoint x: 196, startPoint y: 236, endPoint x: 260, endPoint y: 240, distance: 64.5
click at [260, 240] on textarea "Hi [PERSON_NAME], it's a pleasure meeting you! Thank you for informing us about…" at bounding box center [292, 240] width 255 height 22
drag, startPoint x: 196, startPoint y: 237, endPoint x: 248, endPoint y: 238, distance: 51.5
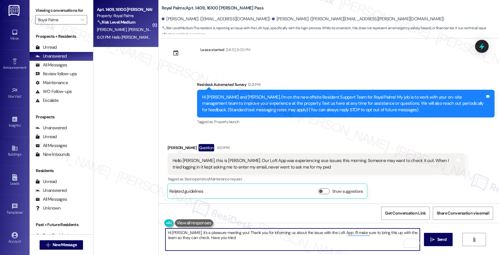
click at [248, 238] on textarea "Hi [PERSON_NAME], it's a pleasure meeting you! Thank you for informing us about…" at bounding box center [292, 240] width 255 height 22
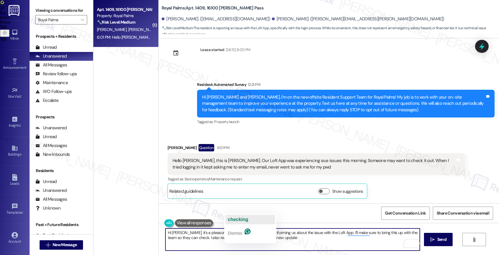
click at [240, 220] on span "checking" at bounding box center [238, 219] width 20 height 5
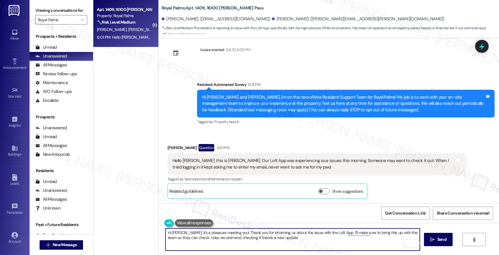
click at [298, 241] on textarea "Hi [PERSON_NAME], it's a pleasure meeting you! Thank you for informing us about…" at bounding box center [292, 240] width 255 height 22
drag, startPoint x: 251, startPoint y: 239, endPoint x: 362, endPoint y: 243, distance: 111.8
click at [362, 243] on textarea "Hi [PERSON_NAME], it's a pleasure meeting you! Thank you for informing us about…" at bounding box center [292, 240] width 255 height 22
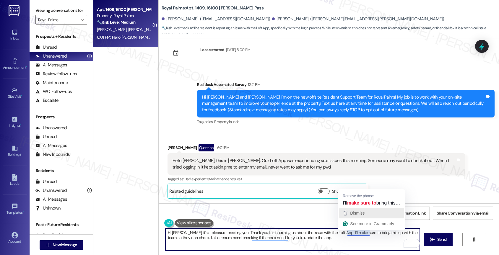
click at [356, 215] on span "Dismiss" at bounding box center [357, 213] width 14 height 5
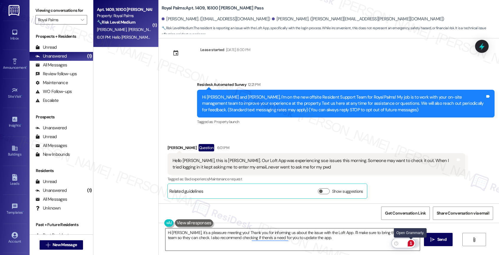
click at [412, 243] on div "1" at bounding box center [411, 243] width 7 height 7
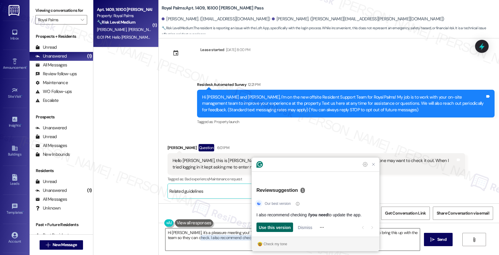
click at [281, 227] on span "Use this version" at bounding box center [275, 228] width 32 height 6
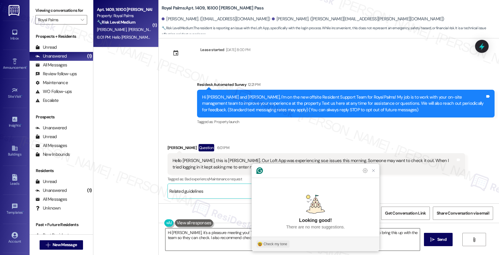
click at [269, 244] on div "Check my tone" at bounding box center [276, 244] width 24 height 5
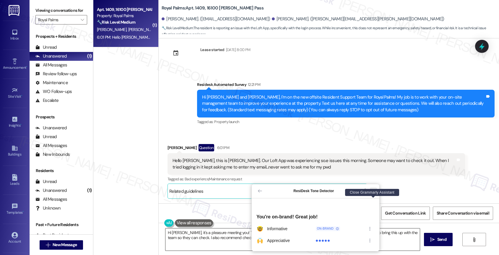
click at [373, 192] on icon "Close Grammarly Assistant" at bounding box center [373, 191] width 2 height 2
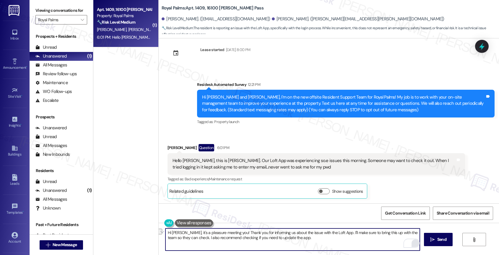
drag, startPoint x: 196, startPoint y: 239, endPoint x: 227, endPoint y: 240, distance: 31.3
click at [227, 240] on textarea "Hi Jacqueline, it's a pleasure meeting you! Thank you for informing us about th…" at bounding box center [292, 240] width 255 height 22
drag, startPoint x: 241, startPoint y: 239, endPoint x: 340, endPoint y: 241, distance: 98.1
click at [340, 241] on textarea "Hi Jacqueline, it's a pleasure meeting you! Thank you for informing us about th…" at bounding box center [292, 240] width 255 height 22
type textarea "Hi Jacqueline, it's a pleasure meeting you! Thank you for informing us about th…"
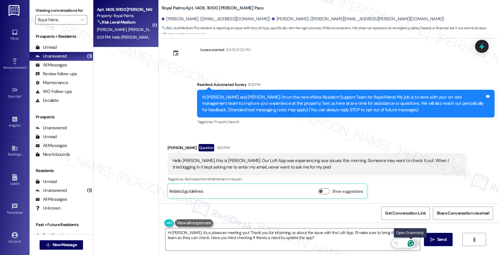
click at [411, 243] on icon "Open Grammarly. 0 Suggestions." at bounding box center [411, 243] width 7 height 7
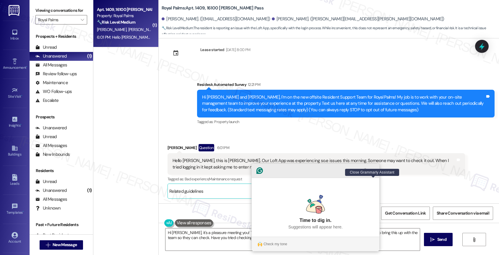
click at [375, 173] on icon "Close Grammarly Assistant" at bounding box center [373, 170] width 5 height 5
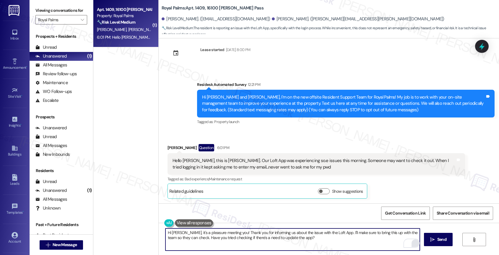
click at [324, 245] on textarea "Hi Jacqueline, it's a pleasure meeting you! Thank you for informing us about th…" at bounding box center [292, 240] width 255 height 22
click at [439, 240] on span "Send" at bounding box center [441, 240] width 9 height 6
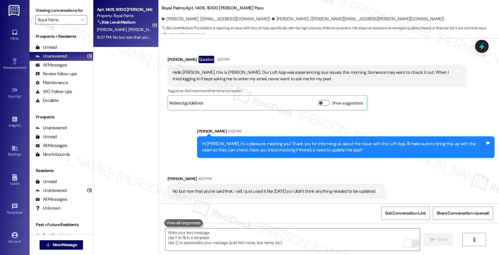
scroll to position [98, 0]
click at [251, 173] on div "Received via SMS Jacqueline Mcgarity 6:07 PM No but now that you've said that, …" at bounding box center [276, 187] width 226 height 32
click at [210, 239] on textarea "To enrich screen reader interactions, please activate Accessibility in Grammarl…" at bounding box center [292, 240] width 255 height 22
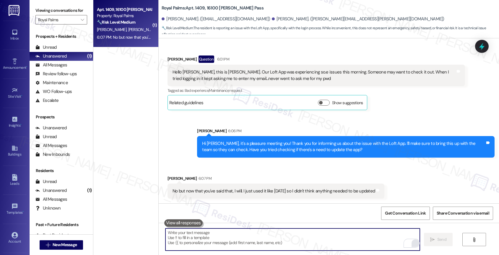
click at [191, 241] on textarea "To enrich screen reader interactions, please activate Accessibility in Grammarl…" at bounding box center [292, 240] width 255 height 22
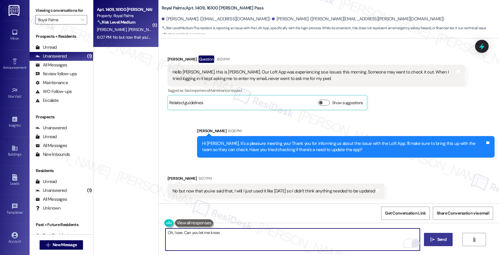
drag, startPoint x: 169, startPoint y: 232, endPoint x: 159, endPoint y: 232, distance: 9.5
click at [162, 232] on div "Oh, I see. Can you let me know" at bounding box center [289, 239] width 255 height 23
drag, startPoint x: 171, startPoint y: 233, endPoint x: 155, endPoint y: 233, distance: 16.3
click at [159, 233] on div "I see. Can you let me know  Send " at bounding box center [329, 245] width 340 height 44
click at [244, 234] on textarea "Thank you! Can you let me know" at bounding box center [292, 240] width 255 height 22
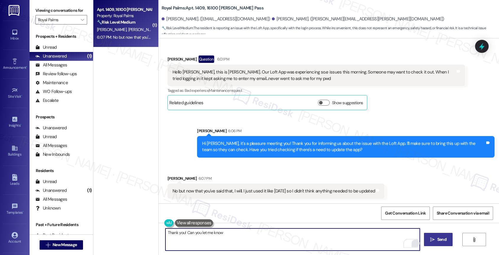
click at [197, 233] on textarea "Thank you! Can you let me know" at bounding box center [292, 240] width 255 height 22
click at [276, 235] on textarea "Thank you! Can you please let me know" at bounding box center [292, 240] width 255 height 22
drag, startPoint x: 184, startPoint y: 232, endPoint x: 291, endPoint y: 231, distance: 107.0
click at [291, 231] on textarea "Thank you! Can you please let me know if" at bounding box center [292, 240] width 255 height 22
type textarea "Thank you! I'm also curious. After entering your email, does it show an error m…"
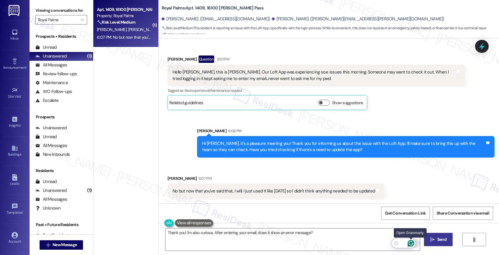
click at [412, 242] on icon "Open Grammarly. 0 Suggestions." at bounding box center [411, 243] width 7 height 7
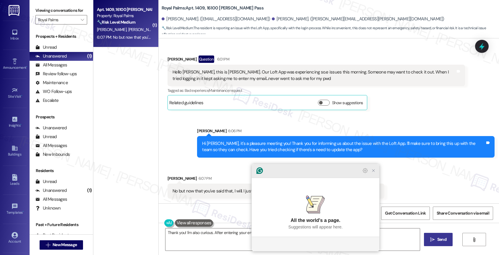
click at [375, 173] on icon "Close Grammarly Assistant" at bounding box center [373, 170] width 5 height 5
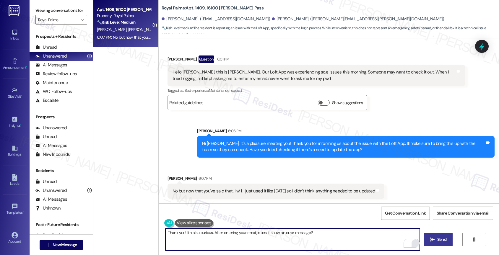
click at [443, 236] on button " Send" at bounding box center [438, 239] width 29 height 13
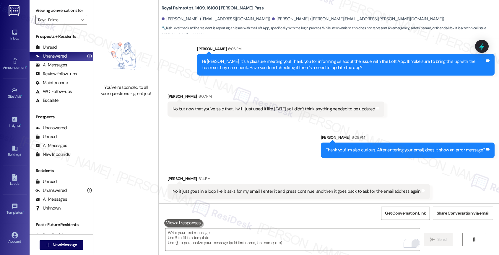
scroll to position [181, 0]
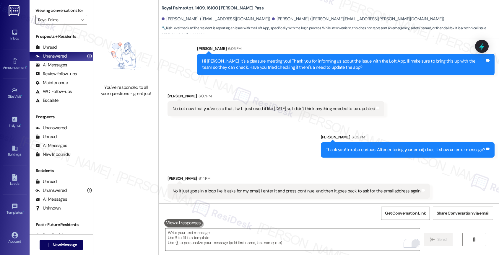
click at [206, 237] on textarea "To enrich screen reader interactions, please activate Accessibility in Grammarl…" at bounding box center [292, 240] width 255 height 22
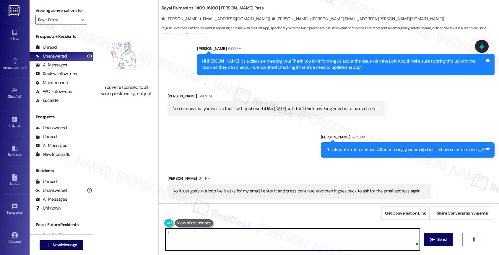
type textarea "I"
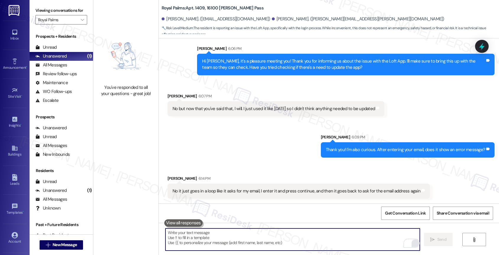
click at [208, 239] on textarea "To enrich screen reader interactions, please activate Accessibility in Grammarl…" at bounding box center [292, 240] width 255 height 22
click at [214, 240] on textarea "To enrich screen reader interactions, please activate Accessibility in Grammarl…" at bounding box center [292, 240] width 255 height 22
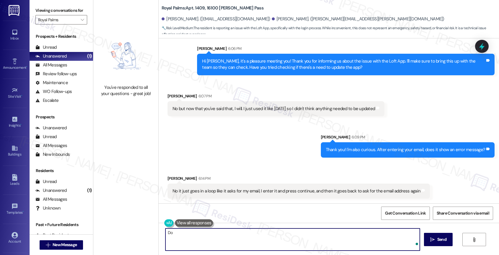
type textarea "D"
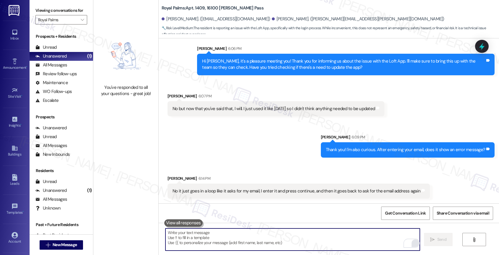
click at [197, 240] on textarea "To enrich screen reader interactions, please activate Accessibility in Grammarl…" at bounding box center [292, 240] width 255 height 22
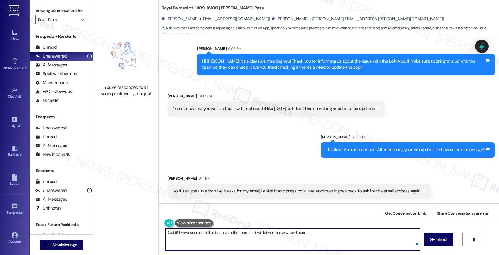
type textarea "Got it! I have escalated this issue with the team and will let you know when I …"
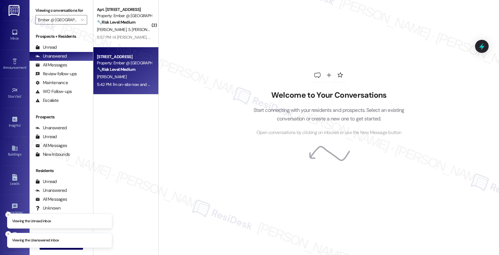
click at [127, 71] on strong "🔧 Risk Level: Medium" at bounding box center [116, 69] width 38 height 5
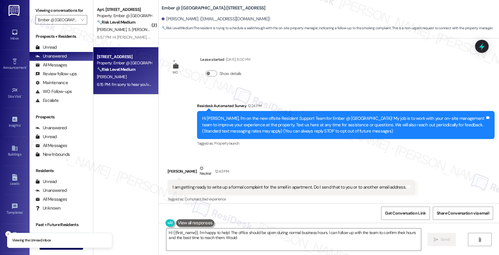
scroll to position [696, 0]
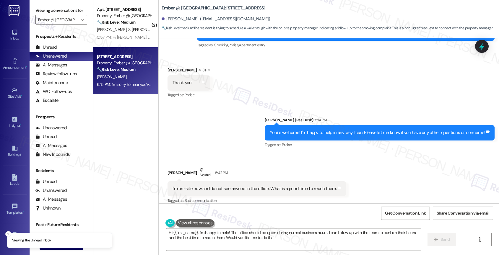
type textarea "Hi {{first_name}}, I'm happy to help! The office should be open during normal b…"
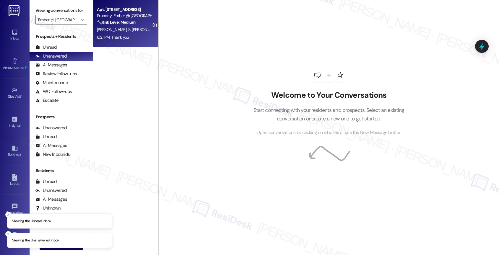
click at [119, 33] on div "[PERSON_NAME] S. [PERSON_NAME]" at bounding box center [124, 29] width 56 height 7
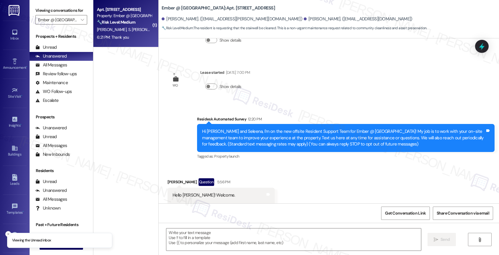
type textarea "Fetching suggested responses. Please feel free to read through the conversation…"
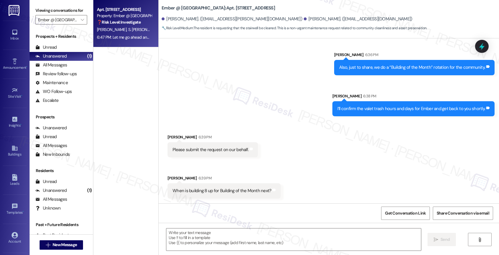
scroll to position [601, 0]
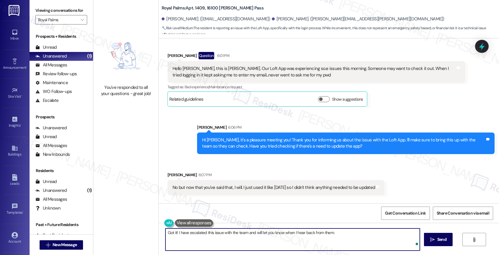
scroll to position [98, 0]
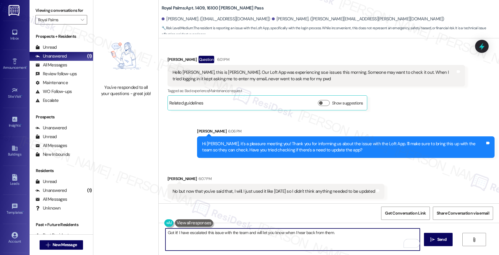
click at [228, 71] on div "Hello [PERSON_NAME], this is [PERSON_NAME]. Our Loft App was experiencing so.e …" at bounding box center [314, 75] width 283 height 13
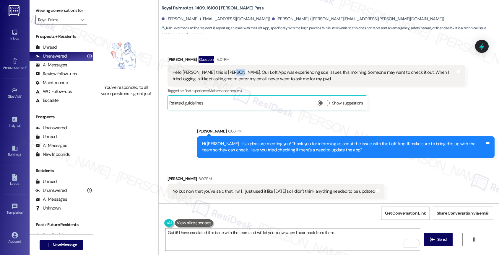
click at [228, 71] on div "Hello [PERSON_NAME], this is [PERSON_NAME]. Our Loft App was experiencing so.e …" at bounding box center [314, 75] width 283 height 13
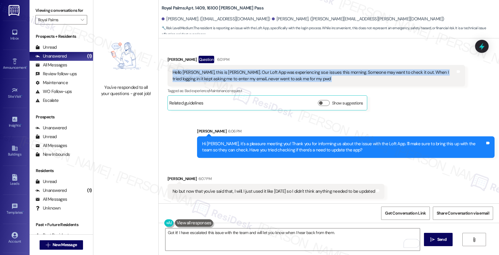
click at [228, 71] on div "Hello [PERSON_NAME], this is [PERSON_NAME]. Our Loft App was experiencing so.e …" at bounding box center [314, 75] width 283 height 13
copy div "Hello [PERSON_NAME], this is [PERSON_NAME]. Our Loft App was experiencing so.e …"
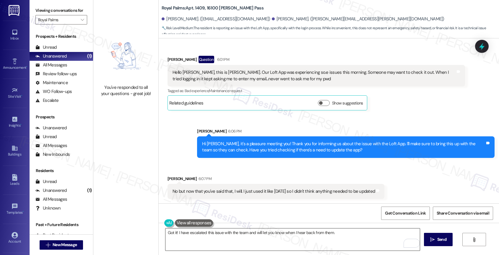
click at [174, 233] on textarea "Got it! I have escalated this issue with the team and will let you know when I …" at bounding box center [292, 240] width 255 height 22
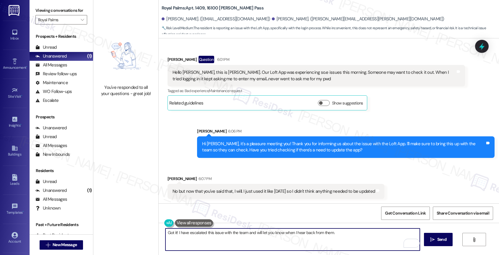
click at [348, 236] on textarea "Got it! I have escalated this issue with the team and will let you know when I …" at bounding box center [292, 240] width 255 height 22
click at [350, 238] on textarea "Got it! I have escalated this issue with the team and will let you know when I …" at bounding box center [292, 240] width 255 height 22
paste textarea "We really appreciate you taking the time to share this with us!"
type textarea "Got it! I have escalated this issue with the team and will let you know when I …"
click at [412, 243] on icon "Open Grammarly. 0 Suggestions." at bounding box center [411, 243] width 7 height 7
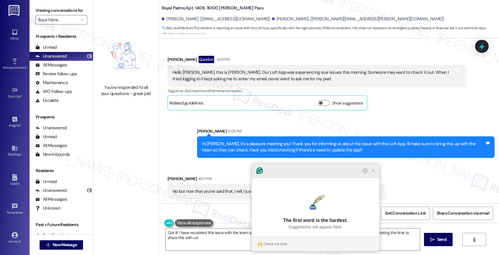
click at [375, 173] on icon "Close Grammarly Assistant" at bounding box center [373, 170] width 5 height 5
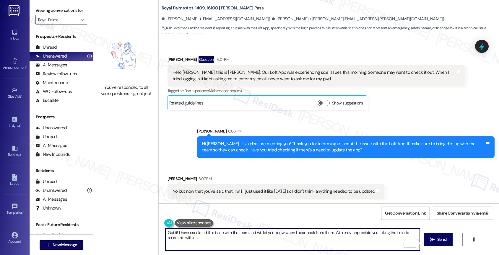
scroll to position [181, 0]
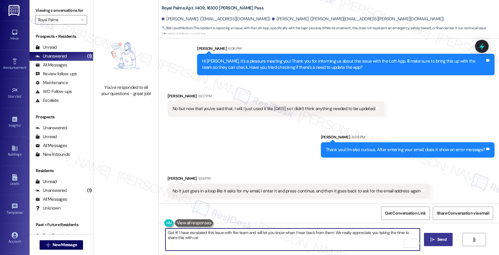
click at [435, 238] on span " Send" at bounding box center [438, 240] width 19 height 6
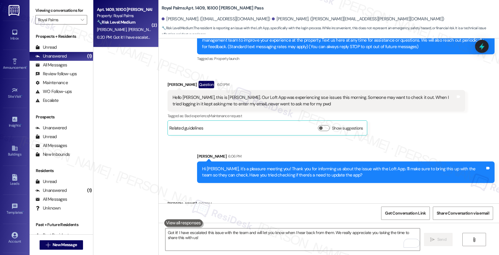
scroll to position [228, 0]
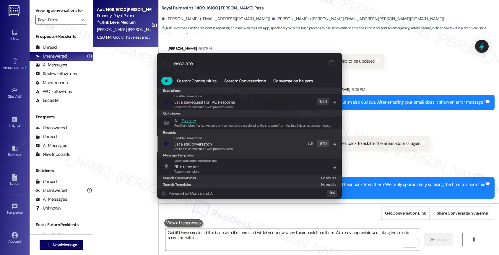
type input "escalate"
click at [204, 142] on span "Escalate Conversation" at bounding box center [192, 144] width 37 height 5
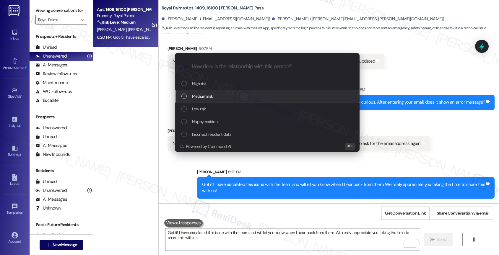
click at [218, 95] on div "Medium risk" at bounding box center [267, 96] width 173 height 7
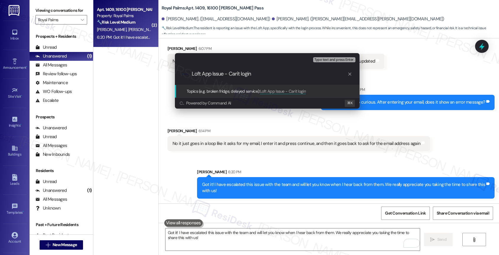
type input "Loft App Issue - Can't login"
click at [268, 76] on input "Loft App Issue - Can't login" at bounding box center [270, 74] width 156 height 6
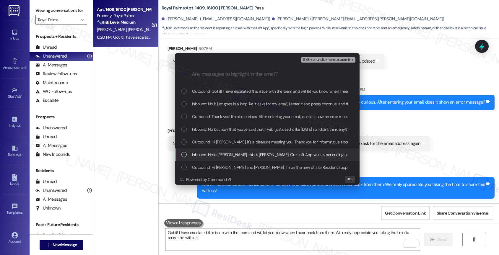
click at [251, 155] on span "Inbound: Hello Sarah, this is Jacqueline. Our Loft App was experiencing so.e is…" at bounding box center [399, 155] width 414 height 7
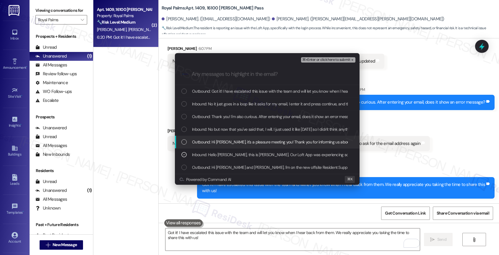
drag, startPoint x: 246, startPoint y: 137, endPoint x: 244, endPoint y: 125, distance: 12.0
click at [246, 136] on div "Outbound: Hi Jacqueline, it's a pleasure meeting you! Thank you for informing u…" at bounding box center [267, 142] width 185 height 13
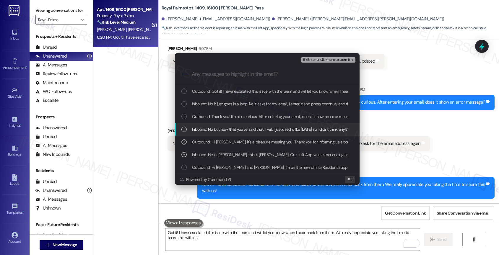
drag, startPoint x: 244, startPoint y: 125, endPoint x: 244, endPoint y: 121, distance: 4.2
click at [244, 122] on div "Outbound: Got it! I have escalated this issue with the team and will let you kn…" at bounding box center [267, 129] width 185 height 89
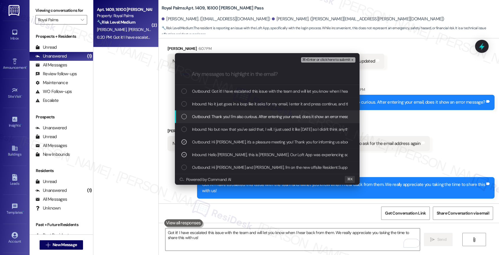
drag, startPoint x: 243, startPoint y: 119, endPoint x: 243, endPoint y: 107, distance: 11.8
click at [243, 118] on span "Outbound: Thank you! I'm also curious. After entering your email, does it show …" at bounding box center [274, 116] width 165 height 7
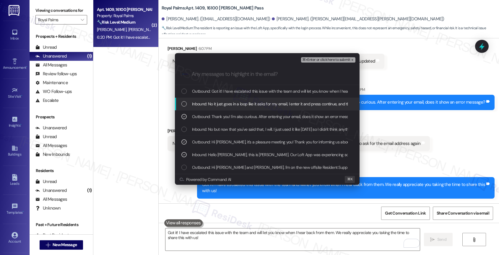
drag, startPoint x: 243, startPoint y: 107, endPoint x: 319, endPoint y: 55, distance: 91.6
click at [243, 107] on span "Inbound: No it just goes in a loop like it asks for my email, I enter it and pr…" at bounding box center [313, 104] width 243 height 7
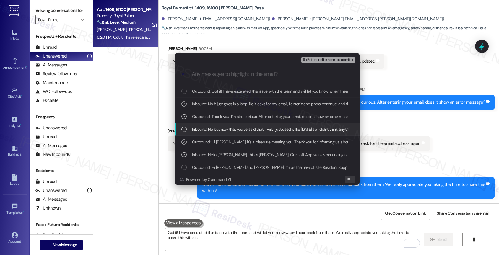
drag, startPoint x: 247, startPoint y: 131, endPoint x: 298, endPoint y: 108, distance: 55.7
click at [247, 131] on span "Inbound: No but now that you've said that, I will. I just used it like 2 days a…" at bounding box center [293, 129] width 202 height 7
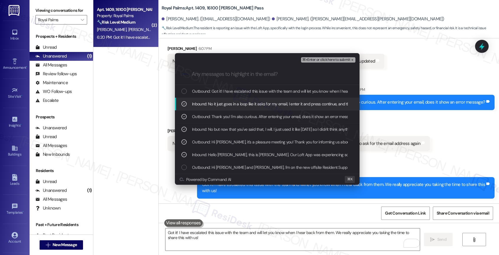
click at [332, 57] on button "⌘+Enter or click here to submit" at bounding box center [328, 59] width 54 height 5
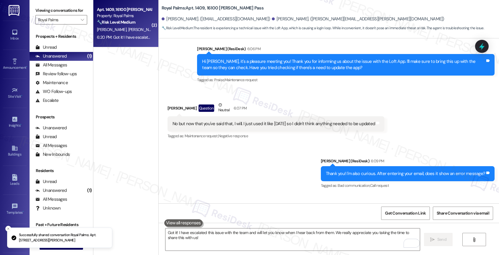
scroll to position [284, 0]
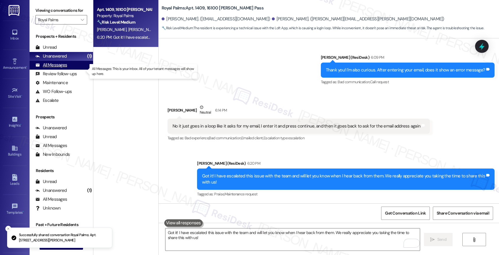
click at [63, 68] on div "All Messages" at bounding box center [51, 65] width 32 height 6
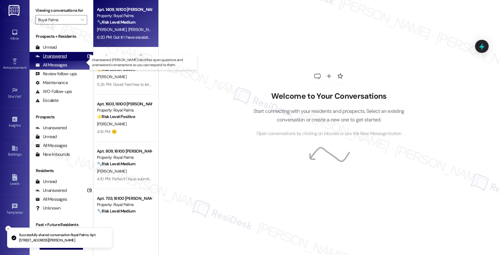
click at [70, 61] on div "Unanswered (1)" at bounding box center [62, 56] width 64 height 9
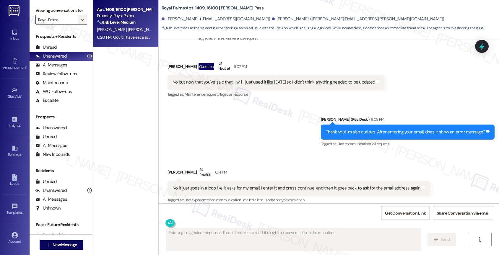
scroll to position [228, 0]
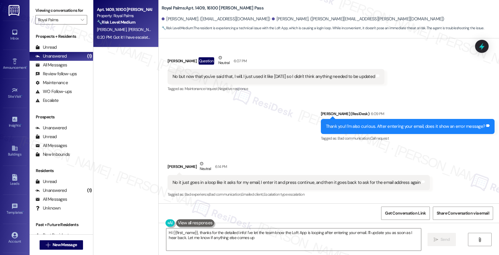
type textarea "Hi {{first_name}}, thanks for the detailed info! I've let the team know the Lof…"
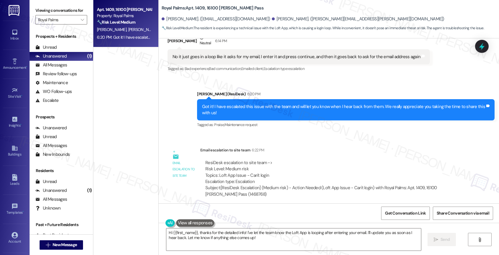
scroll to position [357, 0]
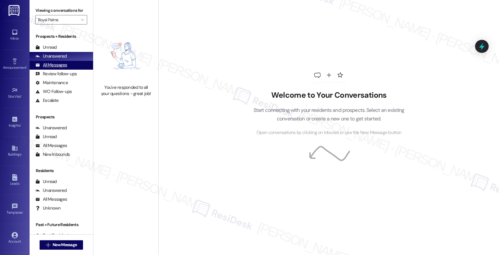
click at [57, 68] on div "All Messages" at bounding box center [51, 65] width 32 height 6
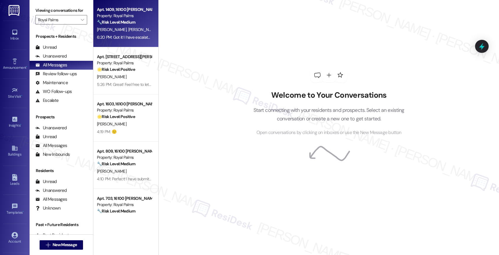
click at [130, 22] on strong "🔧 Risk Level: Medium" at bounding box center [116, 22] width 38 height 5
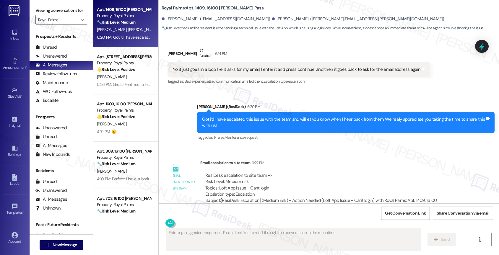
scroll to position [357, 0]
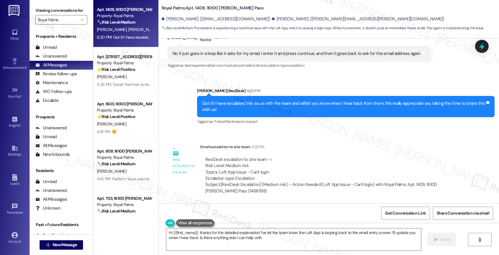
type textarea "Hi {{first_name}}, thanks for the detailed explanation! I've let the team know …"
click at [81, 22] on icon "" at bounding box center [82, 19] width 3 height 5
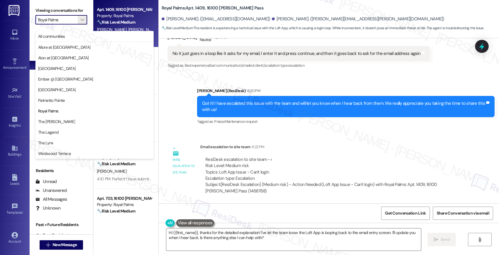
click at [340, 148] on div "Email escalation to site team 6:22 PM" at bounding box center [332, 148] width 265 height 8
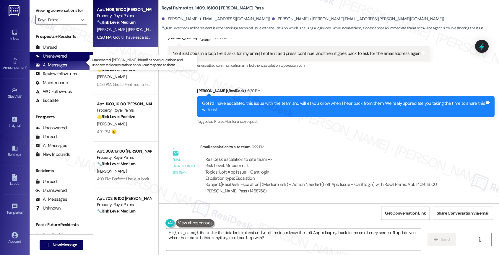
click at [63, 59] on div "Unanswered" at bounding box center [50, 56] width 31 height 6
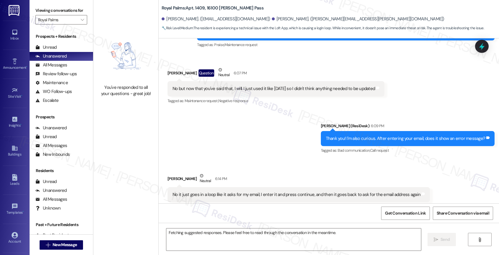
scroll to position [228, 0]
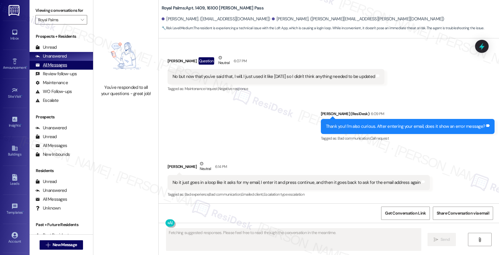
click at [73, 70] on div "All Messages (undefined)" at bounding box center [62, 65] width 64 height 9
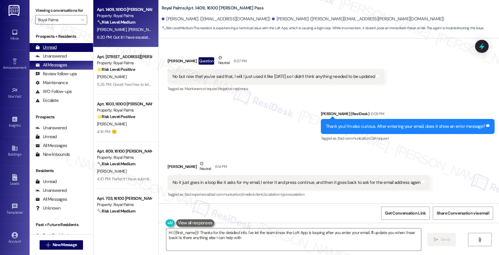
type textarea "Hi {{first_name}}! Thanks for the detailed info. I've let the team know the Lof…"
click at [62, 52] on div "Unread (0)" at bounding box center [62, 47] width 64 height 9
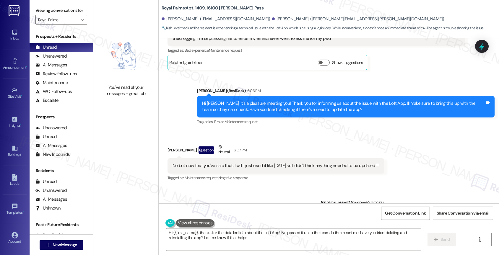
type textarea "Hi {{first_name}}, thanks for the detailed info about the Loft App! I've passed…"
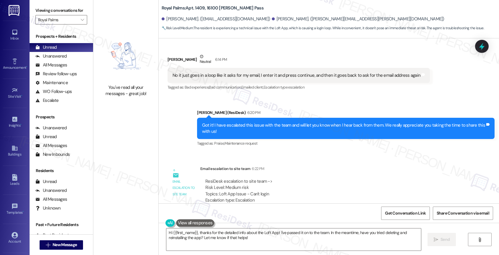
scroll to position [322, 0]
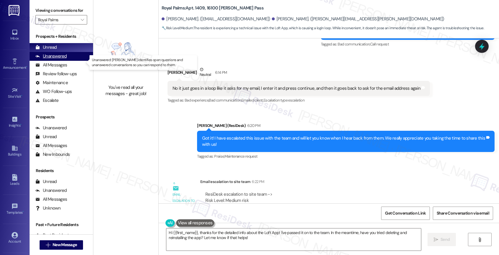
click at [64, 59] on div "Unanswered" at bounding box center [50, 56] width 31 height 6
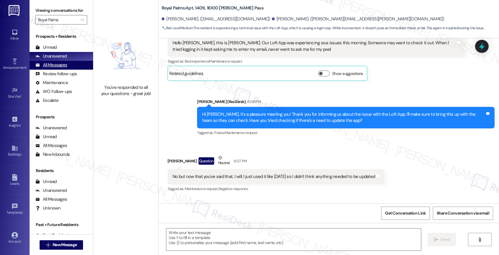
click at [64, 68] on div "All Messages" at bounding box center [51, 65] width 32 height 6
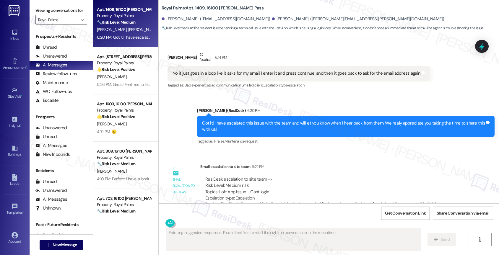
scroll to position [357, 0]
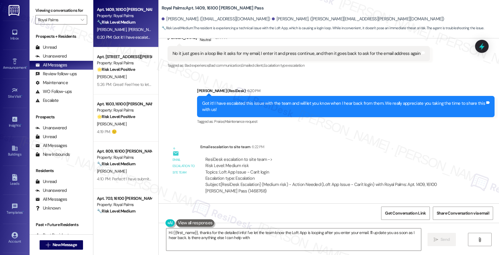
type textarea "Hi {{first_name}}, thanks for the detailed info! I've let the team know the Lof…"
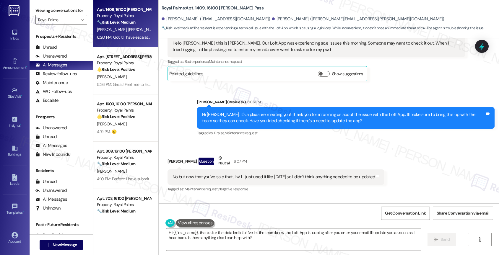
scroll to position [0, 0]
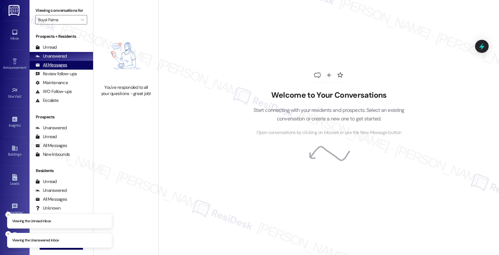
click at [73, 70] on div "All Messages (undefined)" at bounding box center [62, 65] width 64 height 9
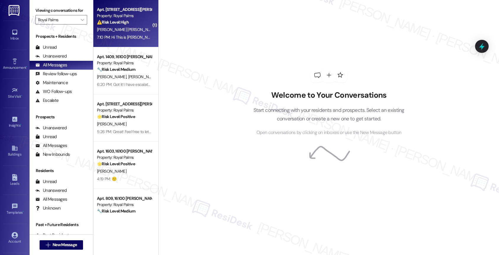
click at [159, 28] on span "M. Esparza" at bounding box center [174, 29] width 30 height 5
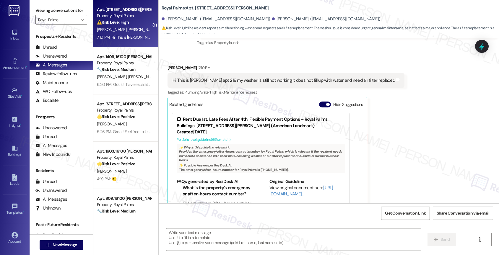
scroll to position [116, 0]
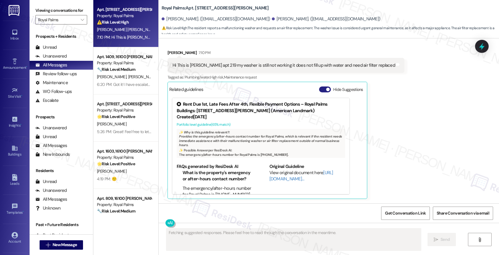
click at [319, 89] on button "Hide Suggestions" at bounding box center [325, 90] width 12 height 6
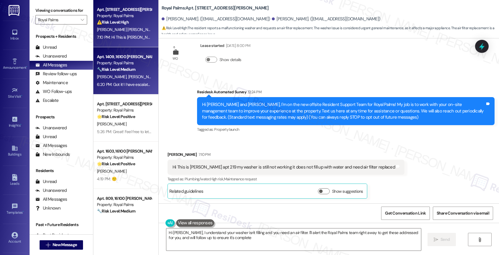
type textarea "Hi Margarita, I understand your washer isn't filling and you need an air filter…"
click at [128, 75] on span "T. Mcgarity" at bounding box center [143, 76] width 30 height 5
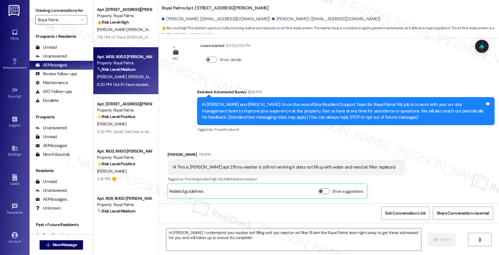
type textarea "Fetching suggested responses. Please feel free to read through the conversation…"
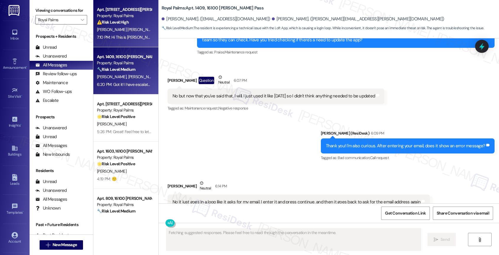
click at [120, 26] on div "V. Duran Tamayo M. Esparza" at bounding box center [124, 29] width 56 height 7
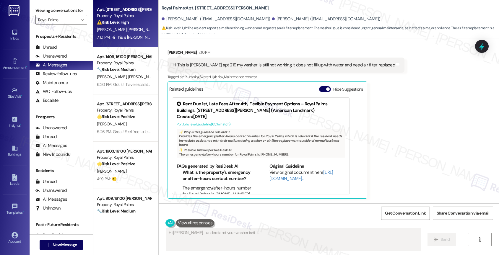
scroll to position [116, 0]
type textarea "Hi Margarita, I understand your washer isn't filling and you need an air filter…"
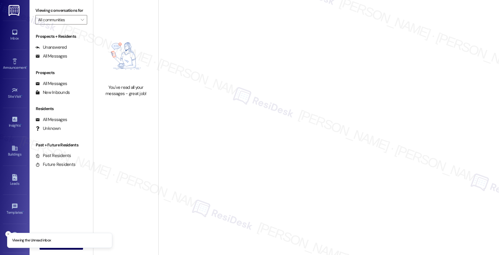
type input "Ember @ Alamo Ranch"
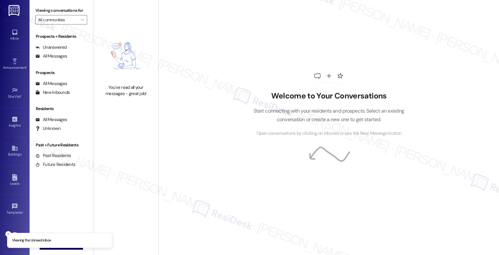
type input "Royal Palms"
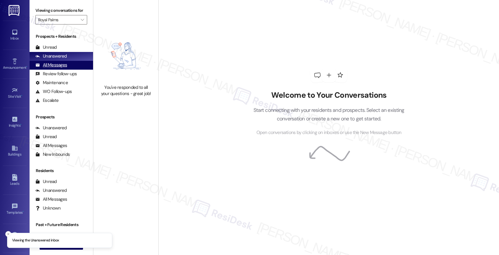
click at [51, 68] on div "All Messages" at bounding box center [51, 65] width 32 height 6
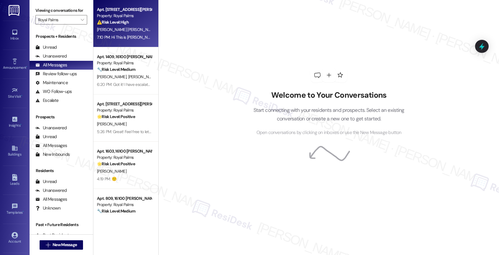
click at [131, 33] on div "V. Duran Tamayo M. Esparza" at bounding box center [124, 29] width 56 height 7
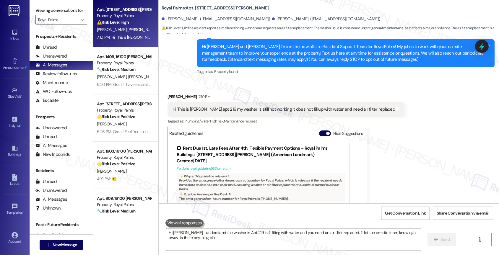
scroll to position [116, 0]
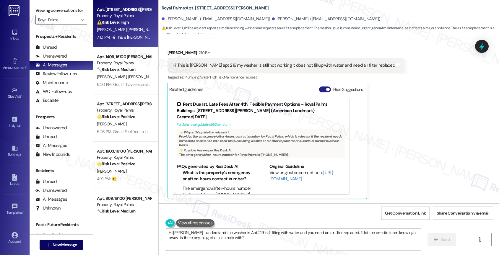
click at [319, 89] on button "Hide Suggestions" at bounding box center [325, 90] width 12 height 6
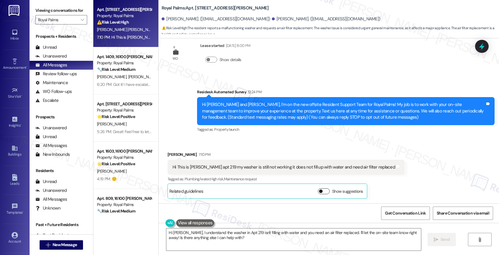
scroll to position [14, 0]
click at [260, 145] on div "Received via SMS Margarita Esparza 7:10 PM Hi This is Margarita apt 219 my wash…" at bounding box center [329, 170] width 340 height 65
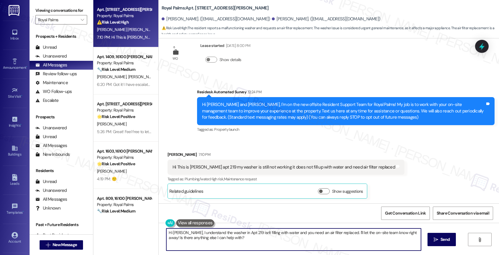
drag, startPoint x: 225, startPoint y: 246, endPoint x: 254, endPoint y: 253, distance: 30.1
click at [254, 253] on div "Hi Margarita, I understand the washer in Apt 219 isn't filling with water and y…" at bounding box center [329, 245] width 340 height 44
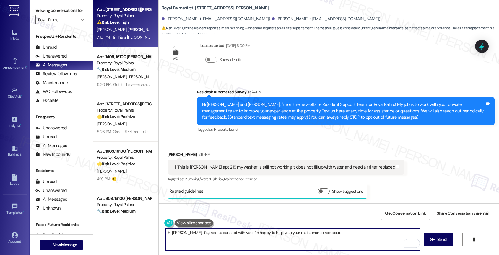
click at [345, 235] on textarea "Hi Margarita, it's great to connect with you! I'm happy to help with your maint…" at bounding box center [292, 240] width 255 height 22
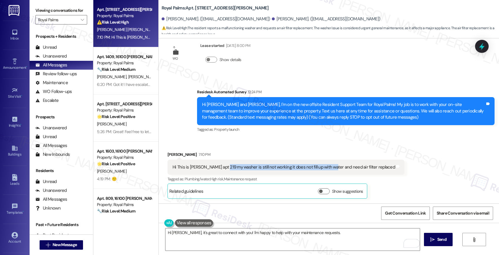
drag, startPoint x: 217, startPoint y: 165, endPoint x: 323, endPoint y: 166, distance: 106.1
click at [323, 166] on div "Hi This is Margarita apt 219 my washer is still not working it does not fill up…" at bounding box center [284, 167] width 223 height 6
copy div "my washer is still not working it does not fill up with water"
click at [340, 235] on textarea "Hi Margarita, it's great to connect with you! I'm happy to help with your maint…" at bounding box center [292, 240] width 255 height 22
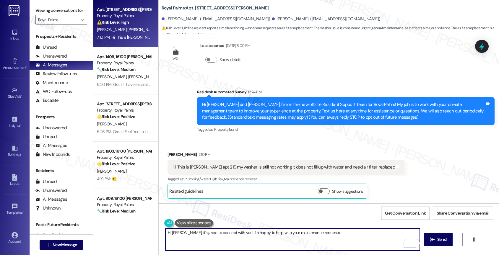
click at [341, 234] on textarea "Hi Margarita, it's great to connect with you! I'm happy to help with your maint…" at bounding box center [292, 240] width 255 height 22
click at [402, 236] on textarea "Hi Margarita, it's great to connect with you! I'm happy to help with your maint…" at bounding box center [292, 240] width 255 height 22
click at [270, 239] on textarea "Hi Margarita, it's great to connect with you! I'm happy to help with your maint…" at bounding box center [292, 240] width 255 height 22
drag, startPoint x: 258, startPoint y: 237, endPoint x: 335, endPoint y: 238, distance: 77.1
click at [335, 238] on textarea "Hi Margarita, it's great to connect with you! I'm happy to help with your maint…" at bounding box center [292, 240] width 255 height 22
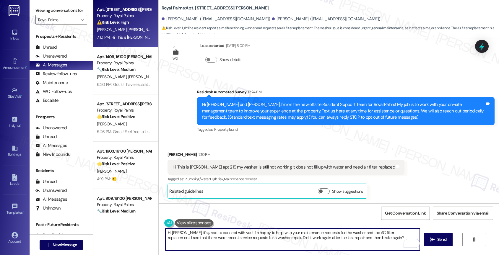
click at [285, 237] on textarea "Hi Margarita, it's great to connect with you! I'm happy to help with your maint…" at bounding box center [292, 240] width 255 height 22
click at [357, 240] on textarea "Hi Margarita, it's great to connect with you! I'm happy to help with your maint…" at bounding box center [292, 240] width 255 height 22
type textarea "Hi Margarita, it's great to connect with you! I'm happy to help with your maint…"
click at [412, 243] on icon "Open Grammarly. 0 Suggestions." at bounding box center [411, 243] width 7 height 7
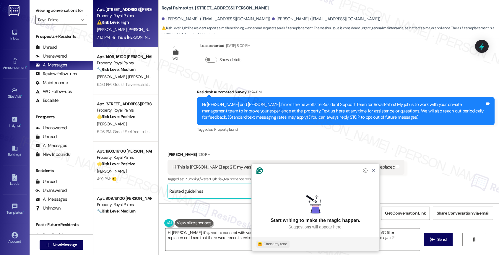
click at [273, 243] on div "Check my tone" at bounding box center [276, 244] width 24 height 5
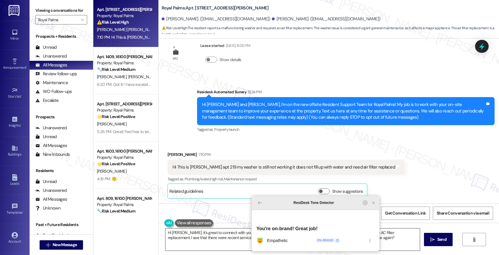
click at [374, 207] on icon "Close Grammarly Assistant" at bounding box center [373, 202] width 7 height 7
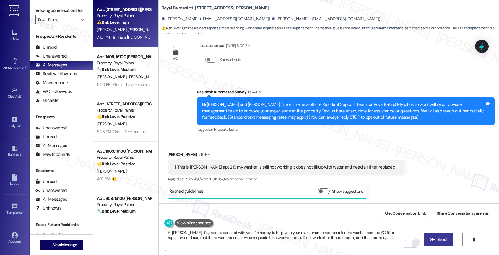
click at [440, 242] on span "Send" at bounding box center [441, 240] width 9 height 6
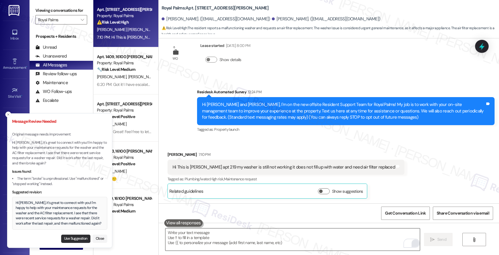
click at [76, 238] on button "Use Suggestion" at bounding box center [75, 239] width 29 height 8
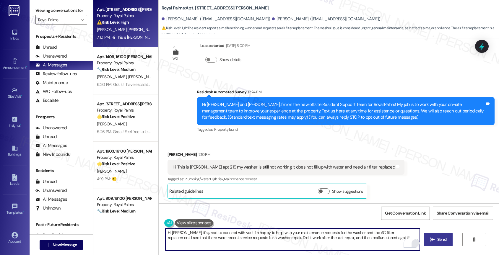
click at [384, 240] on textarea "Hi Margarita, it's great to connect with you! I'm happy to help with your maint…" at bounding box center [292, 240] width 255 height 22
click at [438, 241] on span "Send" at bounding box center [441, 240] width 9 height 6
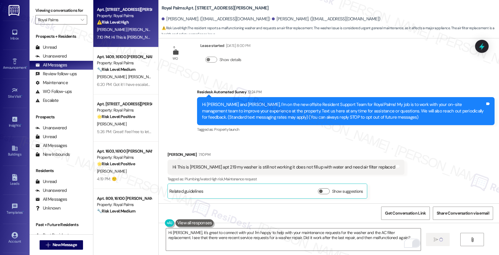
type textarea "Fetching suggested responses. Please feel free to read through the conversation…"
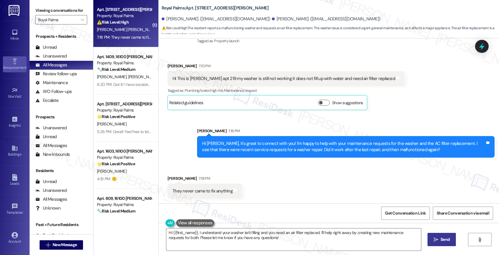
scroll to position [102, 0]
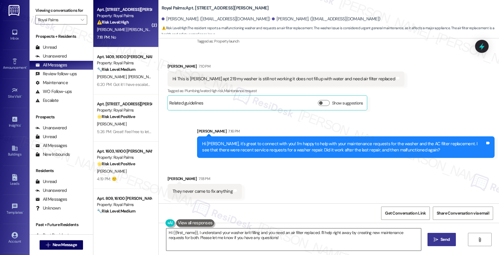
click at [198, 231] on textarea "Hi {{first_name}}, I understand your washer isn't filling and you need an air f…" at bounding box center [293, 240] width 255 height 22
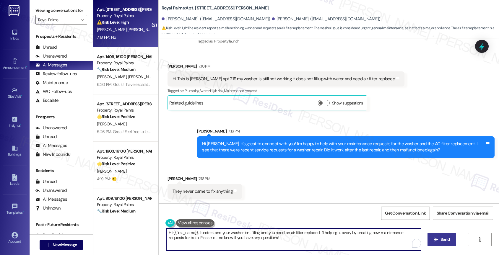
click at [198, 231] on textarea "Hi {{first_name}}, I understand your washer isn't filling and you need an air f…" at bounding box center [293, 240] width 255 height 22
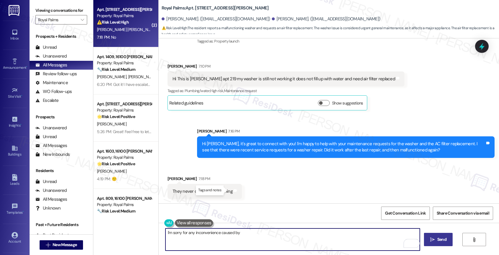
drag, startPoint x: 218, startPoint y: 232, endPoint x: 296, endPoint y: 236, distance: 78.7
click at [296, 236] on textarea "I'm sorry for any inconvenience caused by" at bounding box center [292, 240] width 255 height 22
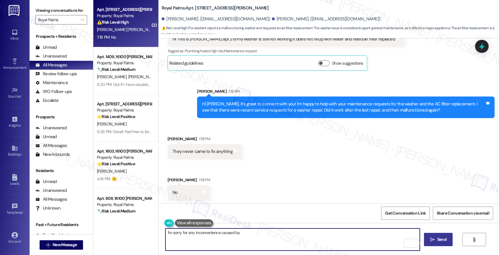
scroll to position [144, 0]
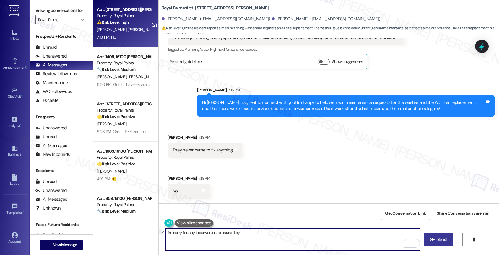
drag, startPoint x: 217, startPoint y: 233, endPoint x: 262, endPoint y: 233, distance: 44.6
click at [262, 233] on textarea "I'm sorry for any inconvenience caused by" at bounding box center [292, 240] width 255 height 22
drag, startPoint x: 240, startPoint y: 233, endPoint x: 156, endPoint y: 230, distance: 84.0
click at [159, 230] on div "I'm sorry for any inconvenience, Margarita.  Send " at bounding box center [329, 245] width 340 height 44
click at [261, 229] on textarea "I'm sorry for any inconvenience, Margarita." at bounding box center [292, 240] width 255 height 22
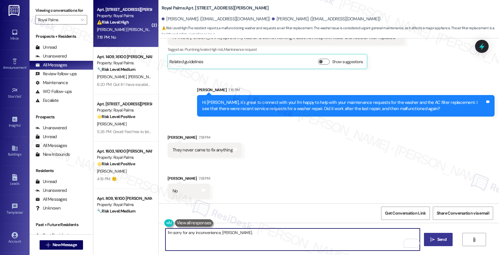
click at [259, 234] on textarea "I'm sorry for any inconvenience, Margarita." at bounding box center [292, 240] width 255 height 22
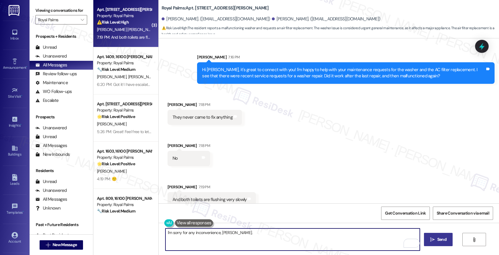
scroll to position [185, 0]
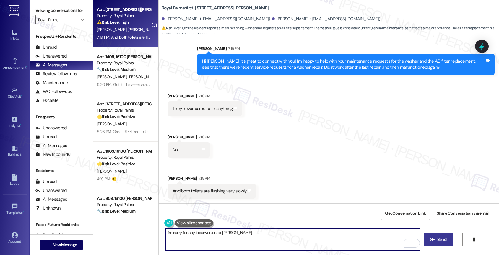
drag, startPoint x: 218, startPoint y: 233, endPoint x: 291, endPoint y: 239, distance: 73.0
click at [290, 240] on textarea "I'm sorry for any inconvenience, Margarita." at bounding box center [292, 240] width 255 height 22
click at [165, 233] on textarea "I'm sorry for any inconvenience." at bounding box center [292, 240] width 255 height 22
click at [232, 237] on textarea "I'm sorry for any inconvenience." at bounding box center [292, 240] width 255 height 22
click at [168, 233] on textarea "I'm sorry for any inconvenience." at bounding box center [292, 240] width 255 height 22
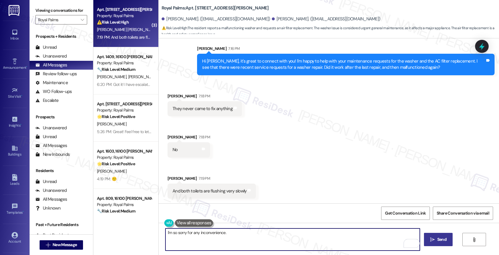
click at [236, 233] on textarea "I'm so sorry for any inconvenience." at bounding box center [292, 240] width 255 height 22
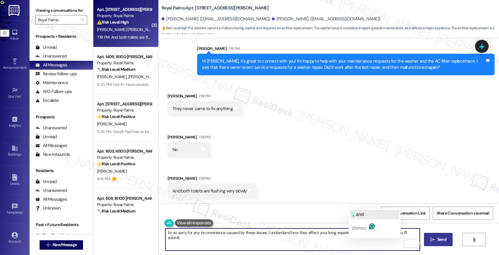
click at [362, 217] on span "and" at bounding box center [360, 214] width 8 height 5
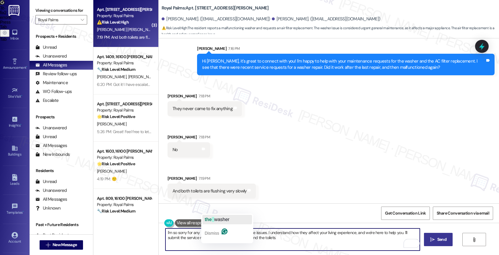
click at [215, 219] on span "washer" at bounding box center [221, 219] width 15 height 5
click at [244, 220] on button "the AC" at bounding box center [248, 219] width 50 height 9
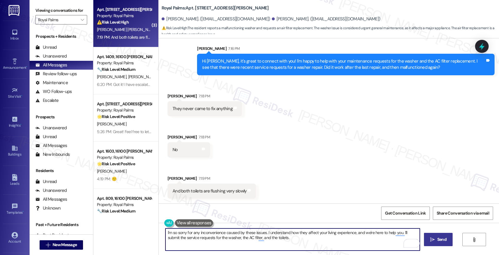
click at [298, 241] on textarea "I'm so sorry for any inconvenience caused by these issues. I understand how the…" at bounding box center [292, 240] width 255 height 22
click at [413, 242] on icon "Open Grammarly. 0 Suggestions." at bounding box center [411, 243] width 7 height 7
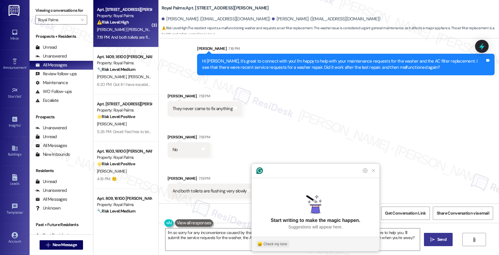
click at [273, 244] on div "Check my tone" at bounding box center [276, 244] width 24 height 5
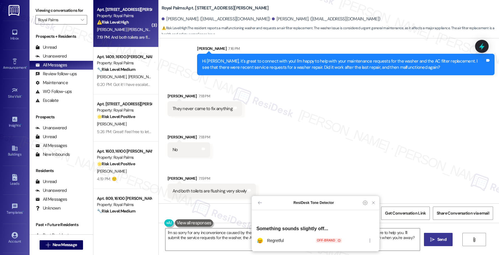
click at [339, 240] on icon at bounding box center [339, 240] width 3 height 3
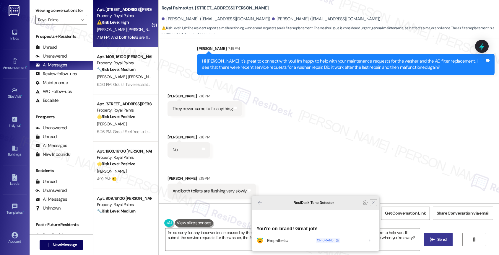
click at [375, 205] on icon "Close Grammarly Assistant" at bounding box center [373, 203] width 5 height 5
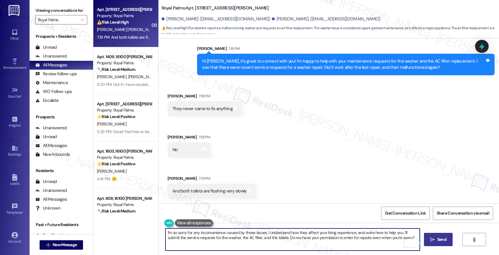
click at [403, 233] on textarea "I'm so sorry for any inconvenience caused by these issues. I understand how the…" at bounding box center [292, 240] width 255 height 22
type textarea "I'm so sorry for any inconvenience caused by these issues. I understand how the…"
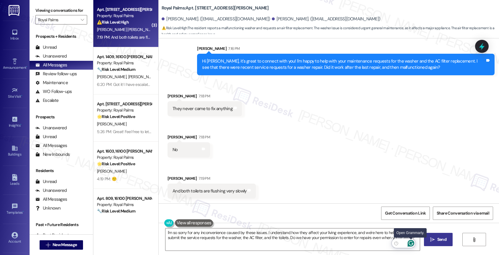
click at [413, 244] on icon "Open Grammarly. 0 Suggestions." at bounding box center [411, 243] width 7 height 7
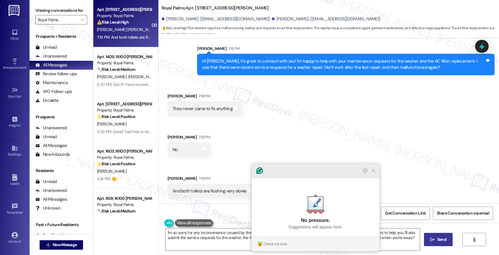
click at [374, 173] on icon "Close Grammarly Assistant" at bounding box center [373, 170] width 5 height 5
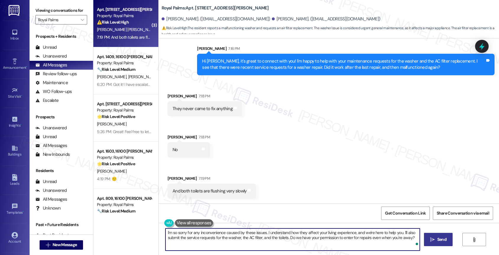
click at [436, 238] on span "Send" at bounding box center [442, 240] width 12 height 6
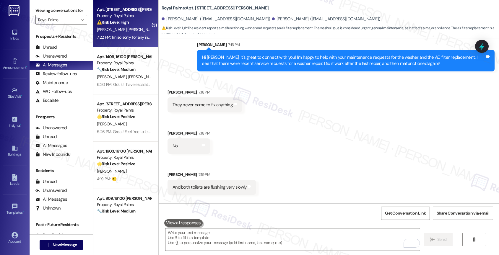
scroll to position [233, 0]
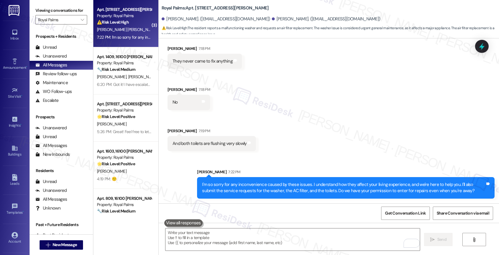
click at [197, 137] on div "And both toilets are flushing very slowly Tags and notes" at bounding box center [212, 143] width 88 height 15
drag, startPoint x: 176, startPoint y: 142, endPoint x: 257, endPoint y: 142, distance: 81.3
click at [257, 142] on div "Received via SMS Margarita Esparza 7:18 PM They never came to fix anything Tags…" at bounding box center [329, 94] width 340 height 124
copy div "both toilets are flushing very slowly Tags and notes Sent via SMS"
click at [294, 112] on div "Received via SMS Margarita Esparza 7:18 PM They never came to fix anything Tags…" at bounding box center [329, 94] width 340 height 124
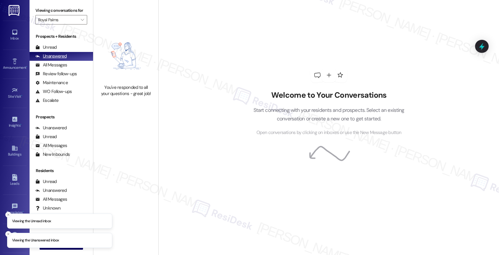
click at [64, 61] on div "Unanswered (0)" at bounding box center [62, 56] width 64 height 9
click at [65, 68] on div "All Messages" at bounding box center [51, 65] width 32 height 6
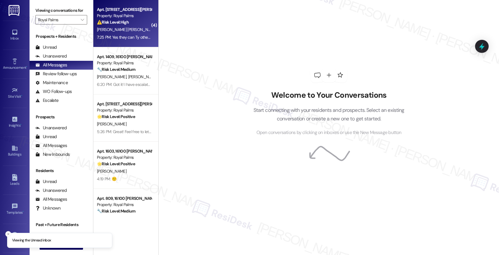
click at [126, 35] on div "7:25 PM: Yes they can Ty other than that everything good Ty so much 7:25 PM: Ye…" at bounding box center [156, 37] width 119 height 5
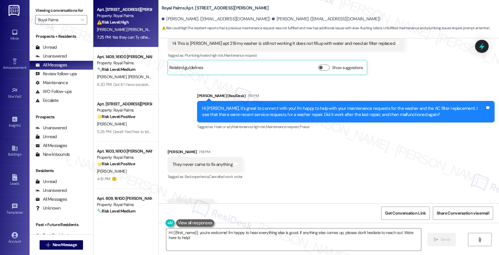
scroll to position [77, 0]
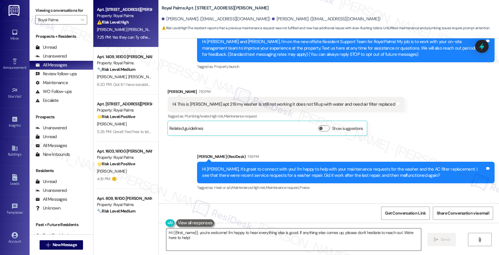
click at [228, 243] on textarea "Hi {{first_name}}, you're welcome! I'm happy to hear everything else is good. I…" at bounding box center [293, 240] width 255 height 22
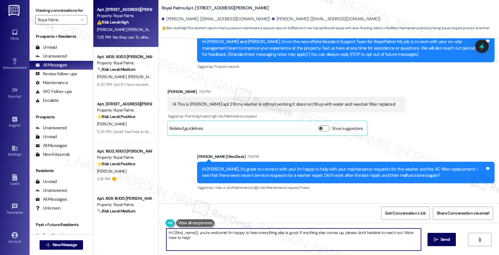
click at [228, 243] on textarea "Hi {{first_name}}, you're welcome! I'm happy to hear everything else is good. I…" at bounding box center [293, 240] width 255 height 22
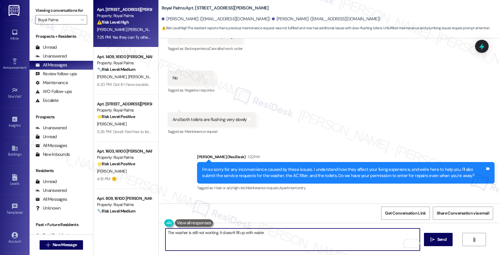
scroll to position [276, 0]
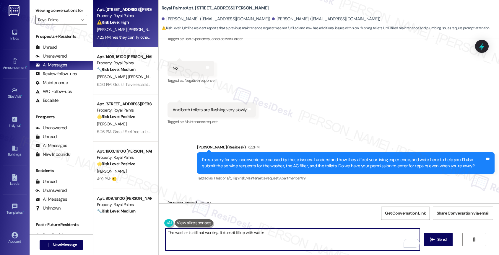
click at [232, 240] on textarea "The washer is still not working. It doesn't fill up with water." at bounding box center [292, 240] width 255 height 22
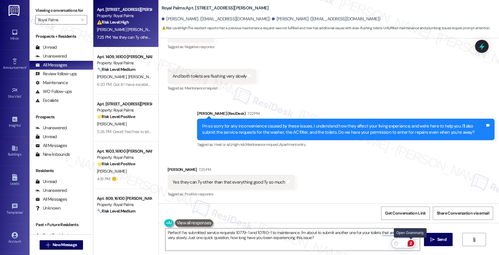
click at [412, 243] on div "2" at bounding box center [411, 243] width 7 height 7
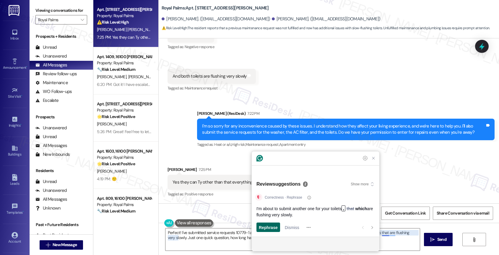
click at [273, 228] on span "Rephrase" at bounding box center [268, 228] width 19 height 6
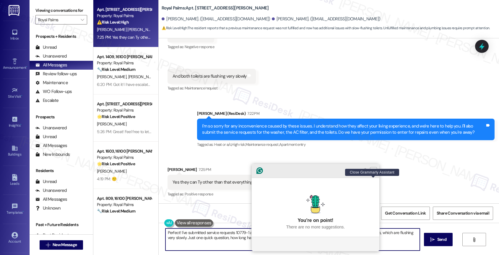
type textarea "Perfect! I've submitted service requests 10779-1 and 10780-1 to maintenance. I'…"
click at [374, 173] on icon "Close Grammarly Assistant" at bounding box center [373, 170] width 5 height 5
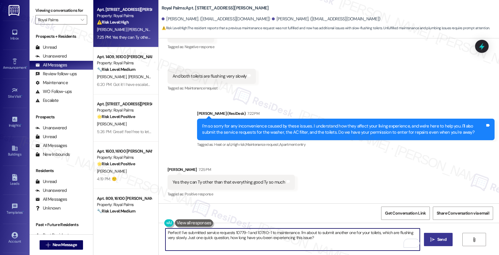
click at [430, 240] on icon "" at bounding box center [432, 240] width 4 height 5
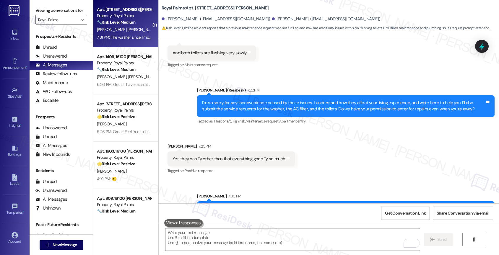
scroll to position [278, 0]
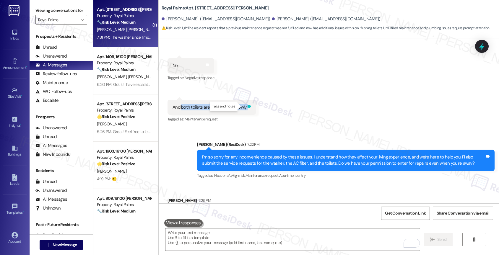
drag, startPoint x: 177, startPoint y: 106, endPoint x: 241, endPoint y: 106, distance: 64.4
click at [241, 106] on div "And both toilets are flushing very slowly Tags and notes" at bounding box center [212, 107] width 88 height 15
copy div "both toilets are flushing very slowly Tags and notes"
click at [286, 87] on div "Received via SMS Margarita Esparza 7:18 PM They never came to fix anything Tags…" at bounding box center [329, 61] width 340 height 133
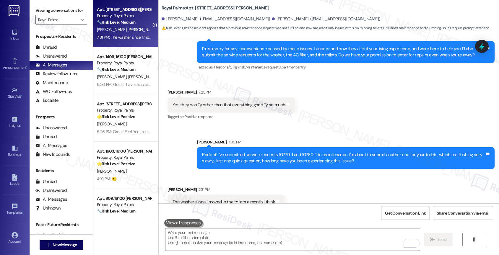
scroll to position [398, 0]
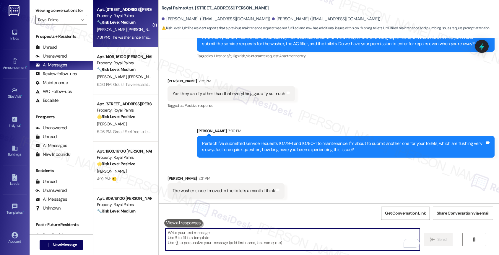
click at [197, 241] on textarea "To enrich screen reader interactions, please activate Accessibility in Grammarl…" at bounding box center [292, 240] width 255 height 22
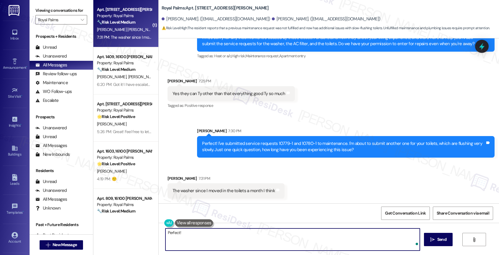
type textarea "Perfect!"
drag, startPoint x: 162, startPoint y: 233, endPoint x: 142, endPoint y: 235, distance: 19.8
click at [144, 234] on div "( 1 ) Apt. 219, 16100 Henderson Pass Property: Royal Palms 🔧 Risk Level: Medium…" at bounding box center [296, 127] width 406 height 255
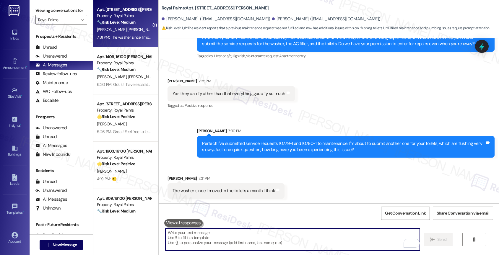
click at [192, 238] on textarea "To enrich screen reader interactions, please activate Accessibility in Grammarl…" at bounding box center [292, 240] width 255 height 22
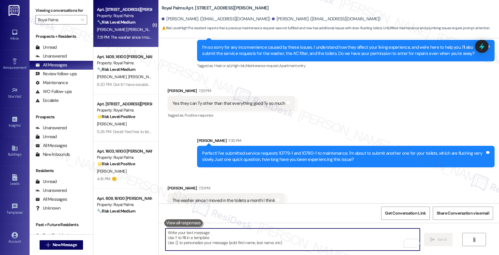
scroll to position [380, 0]
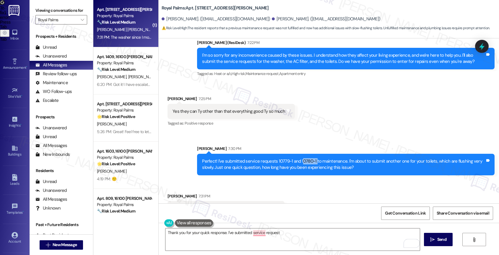
drag, startPoint x: 310, startPoint y: 160, endPoint x: 295, endPoint y: 159, distance: 15.1
click at [295, 159] on div "Perfect! I've submitted service requests 10779-1 and 10780-1 to maintenance. I'…" at bounding box center [343, 164] width 283 height 13
click at [303, 160] on div "Perfect! I've submitted service requests 10779-1 and 10780-1 to maintenance. I'…" at bounding box center [343, 164] width 283 height 13
drag, startPoint x: 309, startPoint y: 161, endPoint x: 294, endPoint y: 161, distance: 15.4
click at [294, 161] on div "Perfect! I've submitted service requests 10779-1 and 10780-1 to maintenance. I'…" at bounding box center [343, 164] width 283 height 13
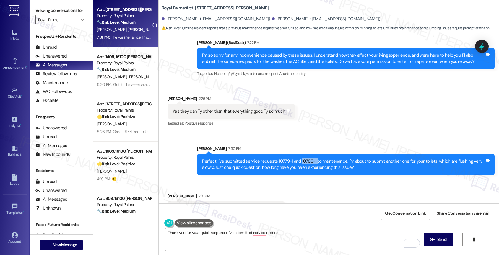
copy div "10780-1"
click at [283, 236] on textarea "Thank you for your quick response. I've submitted service request" at bounding box center [292, 240] width 255 height 22
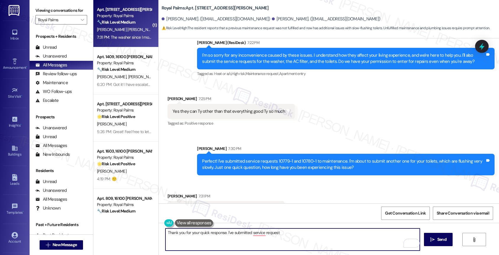
paste textarea "10780-1"
click at [304, 233] on textarea "Thank you for your quick response. I've submitted service request 10780-1" at bounding box center [292, 240] width 255 height 22
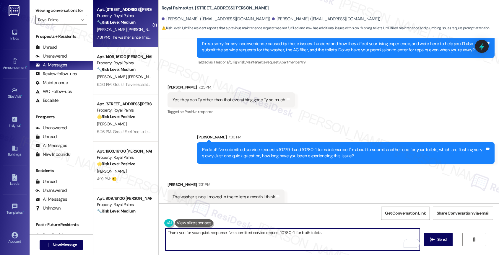
scroll to position [398, 0]
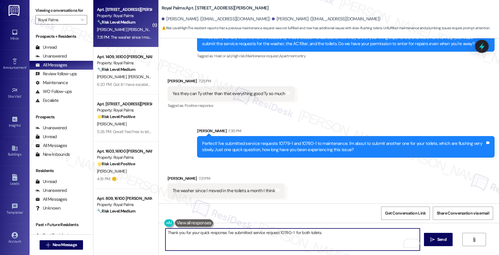
click at [334, 238] on textarea "Thank you for your quick response. I've submitted service request 10780-1 for b…" at bounding box center [292, 240] width 255 height 22
click at [332, 236] on textarea "Thank you for your quick response. I've submitted service request 10780-1 for b…" at bounding box center [292, 240] width 255 height 22
paste textarea "If anything else comes up or you have more questions, feel free to reach out an…"
type textarea "Thank you for your quick response. I've submitted service request 10780-1 for b…"
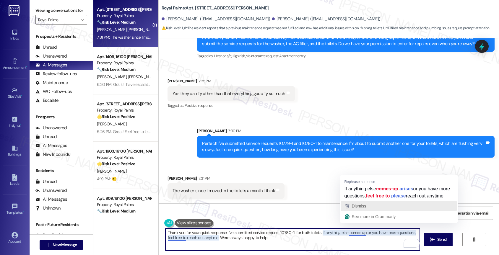
click at [368, 211] on div "Dismiss" at bounding box center [399, 206] width 111 height 9
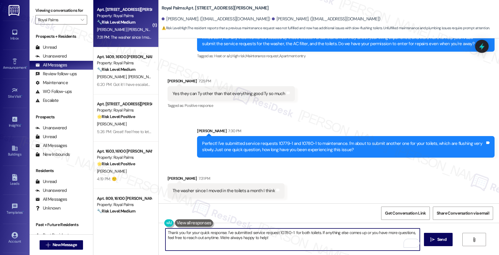
drag, startPoint x: 216, startPoint y: 239, endPoint x: 289, endPoint y: 241, distance: 72.7
click at [289, 241] on textarea "Thank you for your quick response. I've submitted service request 10780-1 for b…" at bounding box center [292, 240] width 255 height 22
click at [433, 238] on icon "" at bounding box center [432, 240] width 4 height 5
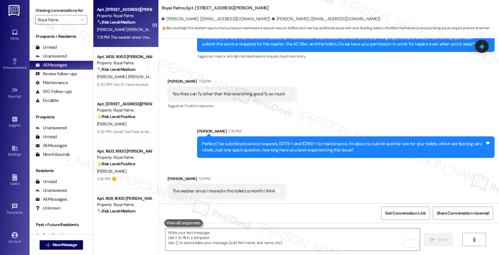
scroll to position [446, 0]
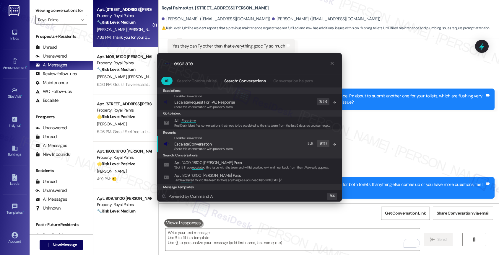
type input "escalate"
click at [202, 142] on span "Escalate Conversation" at bounding box center [192, 144] width 37 height 5
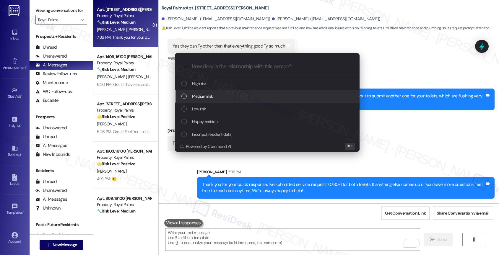
click at [212, 95] on span "Medium risk" at bounding box center [202, 96] width 21 height 7
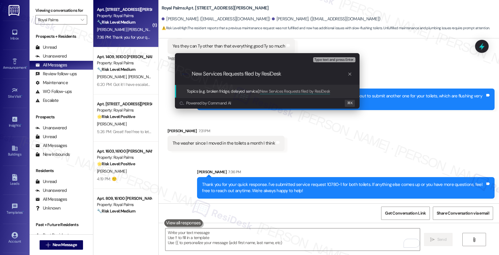
click at [221, 74] on input "New Services Requests filed by ResiDesk" at bounding box center [270, 74] width 156 height 6
type input "New Service Requests filed by ResiDesk"
click at [304, 75] on input "New Service Requests filed by ResiDesk" at bounding box center [270, 74] width 156 height 6
click at [289, 77] on input "New Service Requests filed by ResiDesk" at bounding box center [270, 74] width 156 height 6
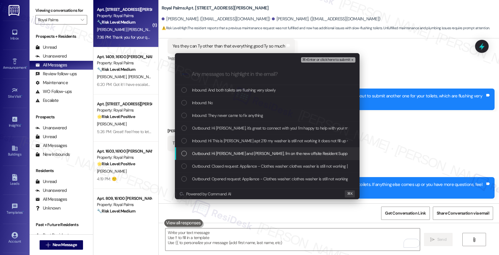
scroll to position [66, 0]
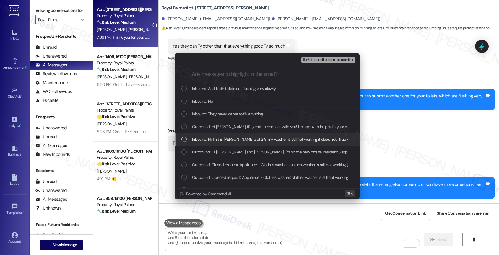
drag, startPoint x: 242, startPoint y: 138, endPoint x: 240, endPoint y: 126, distance: 12.9
click at [242, 138] on span "Inbound: Hi This is Margarita apt 219 my washer is still not working it does no…" at bounding box center [302, 139] width 221 height 7
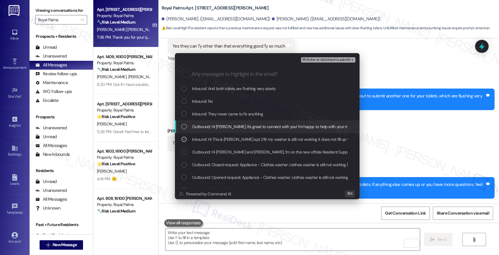
drag, startPoint x: 240, startPoint y: 126, endPoint x: 237, endPoint y: 116, distance: 10.2
click at [239, 124] on span "Outbound: Hi Margarita, it's great to connect with you! I'm happy to help with …" at bounding box center [436, 127] width 489 height 7
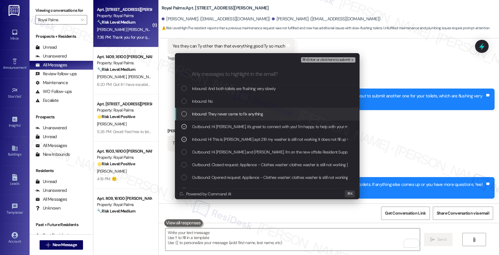
click at [235, 112] on span "Inbound: They never came to fix anything" at bounding box center [227, 114] width 71 height 7
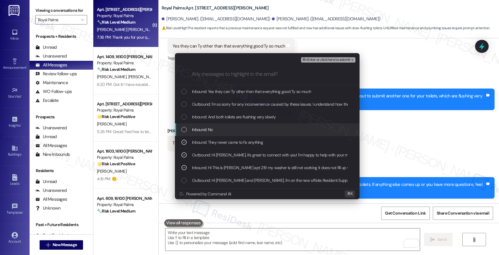
click at [246, 118] on span "Inbound: And both toilets are flushing very slowly" at bounding box center [234, 117] width 84 height 7
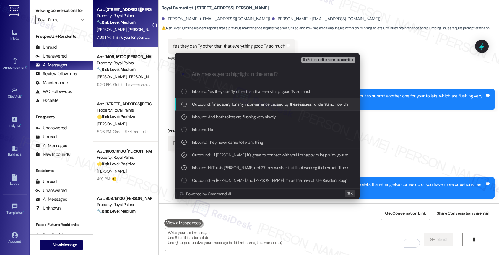
click at [247, 106] on span "Outbound: I'm so sorry for any inconvenience caused by these issues. I understa…" at bounding box center [449, 104] width 515 height 7
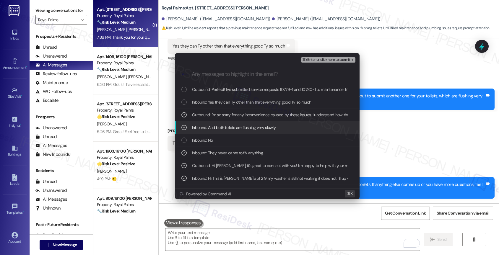
scroll to position [10, 0]
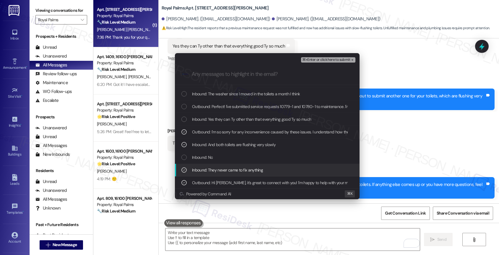
drag, startPoint x: 243, startPoint y: 168, endPoint x: 240, endPoint y: 160, distance: 8.9
click at [243, 168] on span "Inbound: They never came to fix anything" at bounding box center [227, 170] width 71 height 7
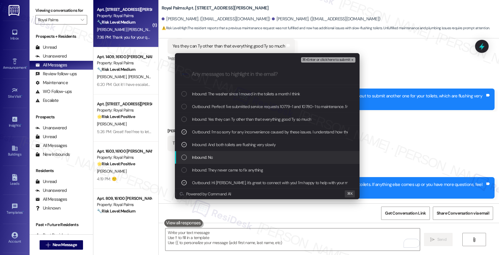
click at [240, 160] on div "Inbound: No" at bounding box center [267, 157] width 173 height 7
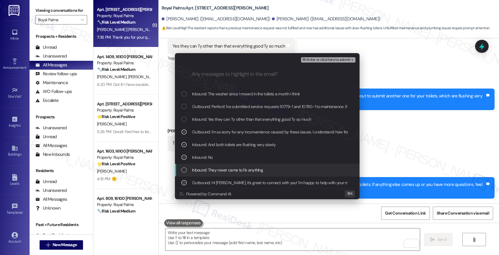
click at [239, 167] on span "Inbound: They never came to fix anything" at bounding box center [227, 170] width 71 height 7
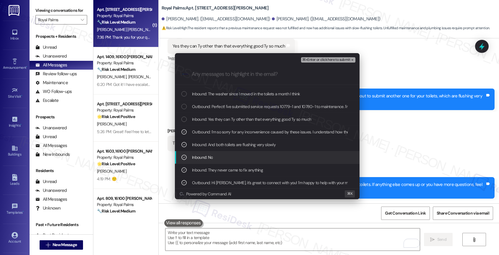
click at [236, 156] on div "Inbound: No" at bounding box center [267, 157] width 173 height 7
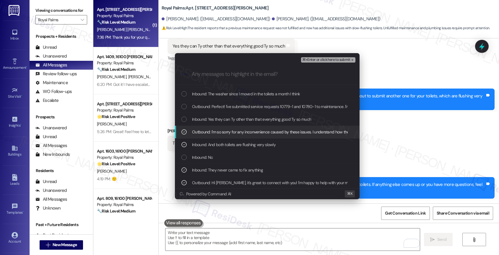
click at [248, 136] on div "Outbound: I'm so sorry for any inconvenience caused by these issues. I understa…" at bounding box center [267, 132] width 185 height 13
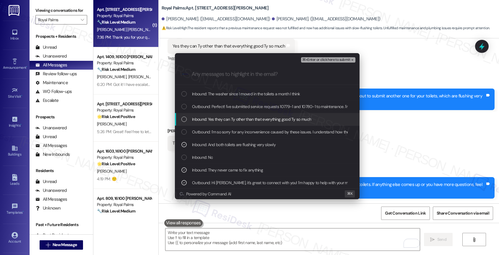
click at [249, 118] on span "Inbound: Yes they can Ty other than that everything good Ty so much" at bounding box center [251, 119] width 119 height 7
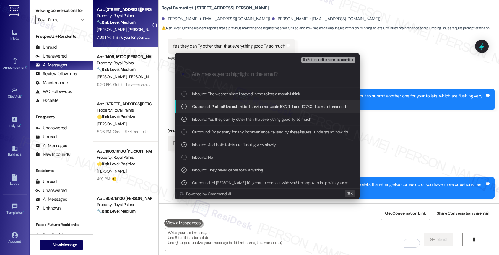
click at [250, 105] on span "Outbound: Perfect! I've submitted service requests 10779-1 and 10780-1 to maint…" at bounding box center [398, 106] width 412 height 7
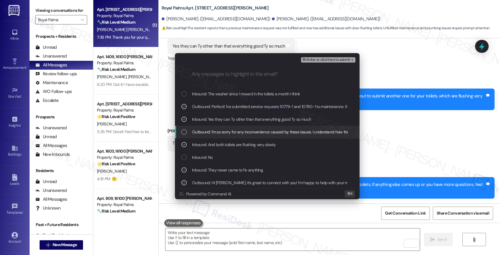
scroll to position [0, 0]
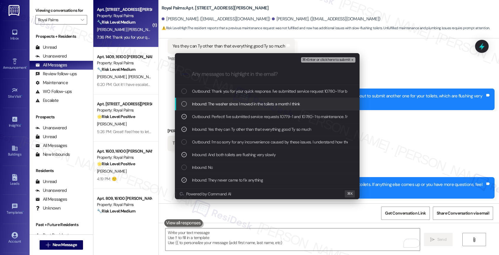
click at [251, 108] on div "Inbound: The washer since I moved in the toilets a month I think" at bounding box center [267, 104] width 185 height 13
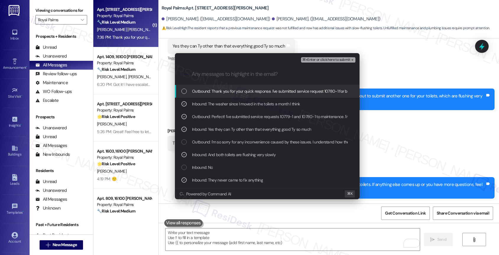
click at [261, 94] on span "Outbound: Thank you for your quick response. I've submitted service request 107…" at bounding box center [376, 91] width 369 height 7
click at [348, 59] on span "⌘+Enter or click here to submit" at bounding box center [326, 60] width 48 height 4
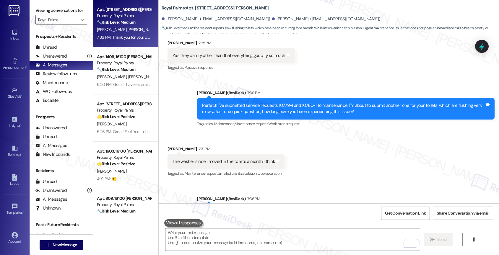
scroll to position [472, 0]
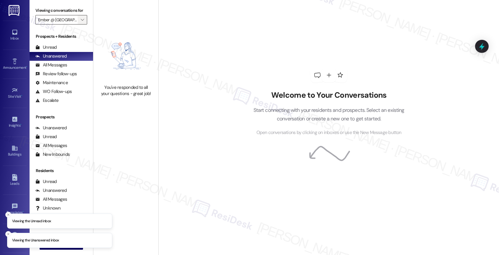
click at [81, 22] on icon "" at bounding box center [82, 19] width 3 height 5
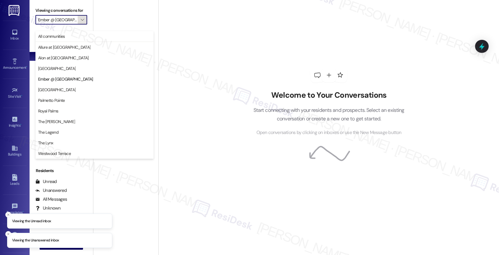
scroll to position [0, 5]
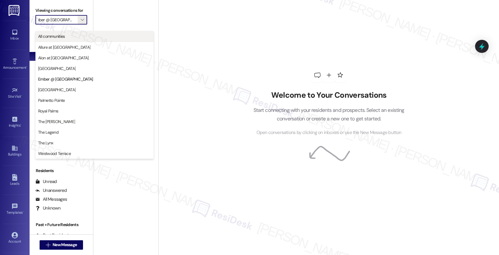
click at [94, 39] on button "All communities" at bounding box center [94, 36] width 118 height 11
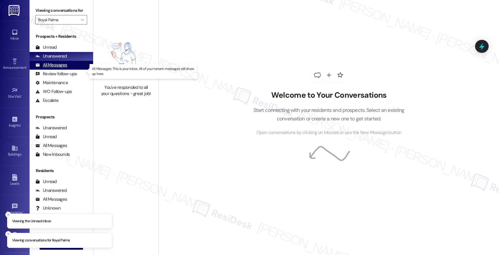
click at [61, 68] on div "All Messages" at bounding box center [51, 65] width 32 height 6
click at [68, 70] on div "All Messages (undefined)" at bounding box center [62, 65] width 64 height 9
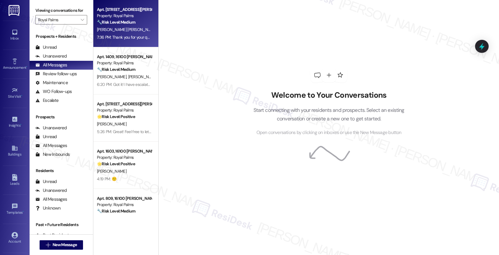
click at [131, 22] on strong "🔧 Risk Level: Medium" at bounding box center [116, 22] width 38 height 5
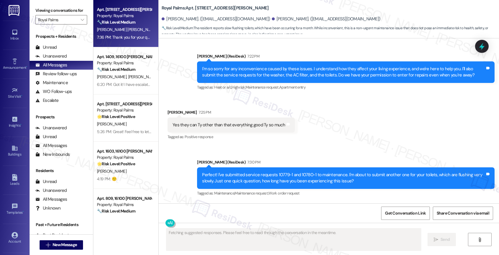
scroll to position [415, 0]
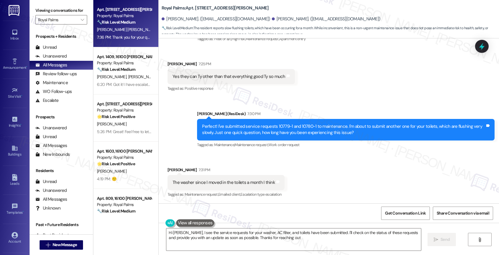
type textarea "Hi Margarita, I see the service requests for your washer, AC filter, and toilet…"
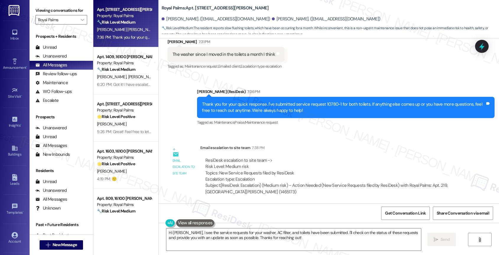
scroll to position [544, 0]
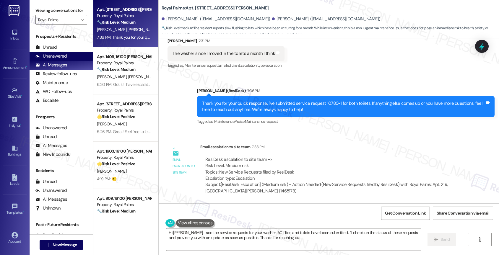
click at [69, 61] on div "Unanswered (0)" at bounding box center [62, 56] width 64 height 9
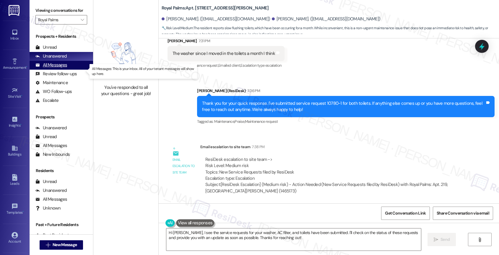
click at [71, 70] on div "All Messages (undefined)" at bounding box center [62, 65] width 64 height 9
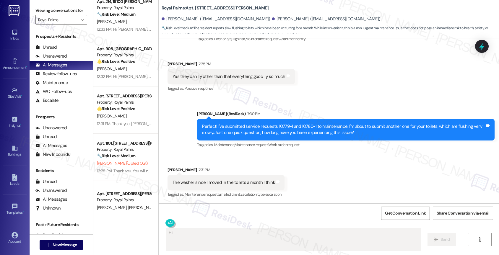
scroll to position [0, 0]
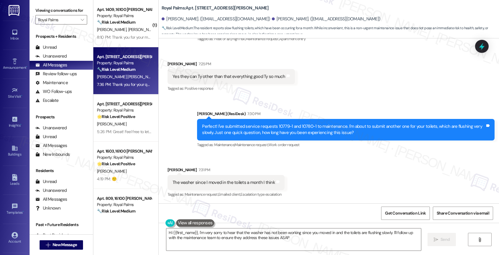
type textarea "Hi {{first_name}}, I'm very sorry to hear that the washer has not been working …"
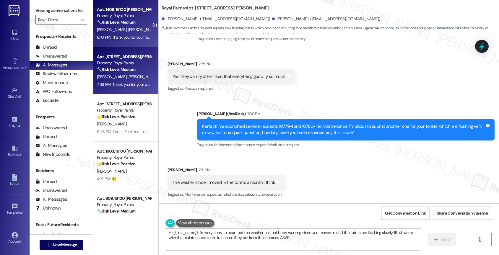
click at [129, 22] on strong "🔧 Risk Level: Medium" at bounding box center [116, 22] width 38 height 5
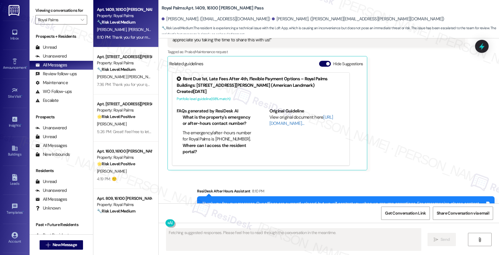
scroll to position [520, 0]
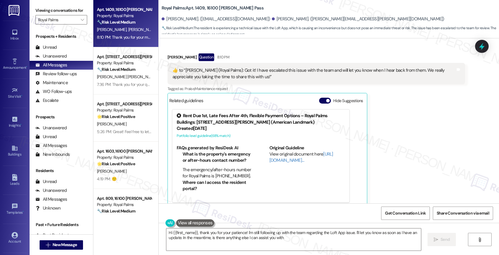
type textarea "Hi {{first_name}}, thank you for your patience! I'm still following up with the…"
click at [320, 102] on button "Hide Suggestions" at bounding box center [325, 101] width 12 height 6
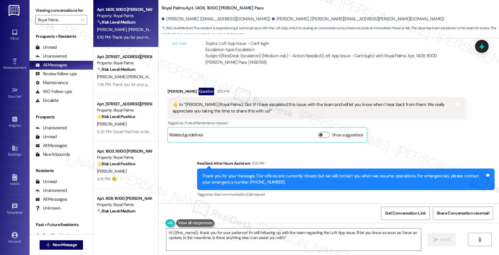
click at [280, 79] on div "Received via SMS Jacqueline Mcgarity Question 8:10 PM 👍 to “Sarah (Royal Palms)…" at bounding box center [329, 110] width 340 height 73
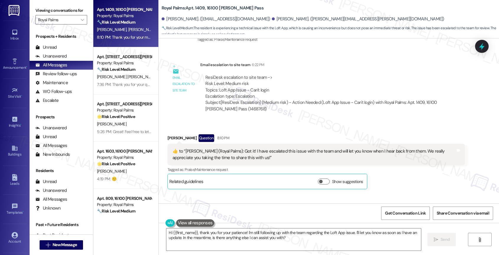
scroll to position [405, 0]
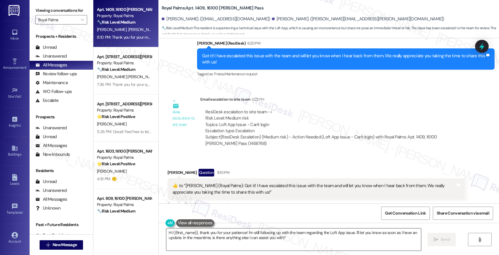
click at [211, 236] on textarea "Hi {{first_name}}, thank you for your patience! I'm still following up with the…" at bounding box center [293, 240] width 255 height 22
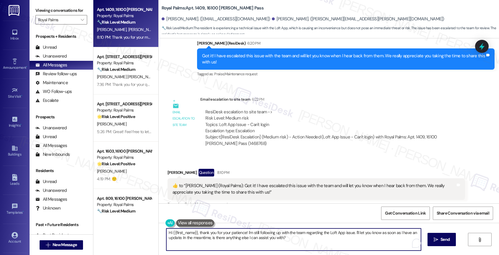
click at [211, 236] on textarea "Hi {{first_name}}, thank you for your patience! I'm still following up with the…" at bounding box center [293, 240] width 255 height 22
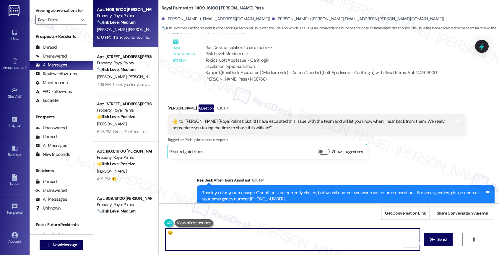
scroll to position [486, 0]
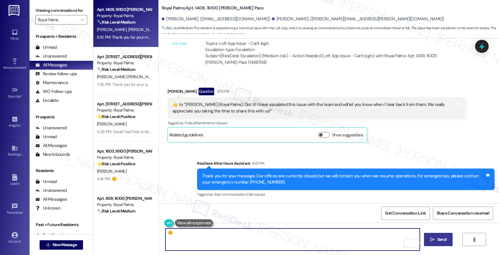
type textarea "😊"
click at [438, 239] on span "Send" at bounding box center [441, 240] width 9 height 6
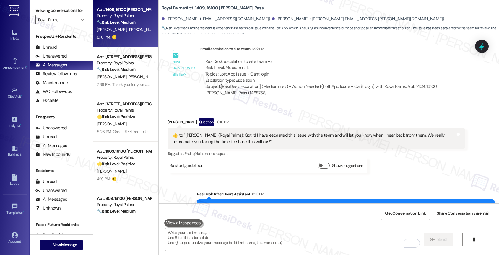
scroll to position [380, 0]
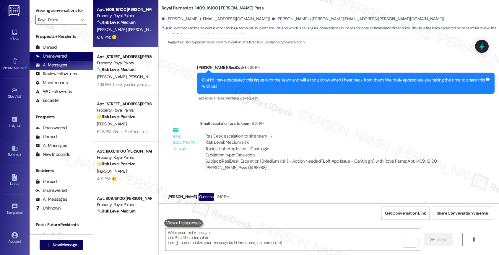
click at [48, 59] on div "Unanswered" at bounding box center [50, 56] width 31 height 6
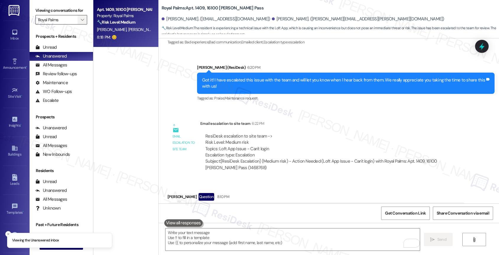
click at [79, 25] on span "" at bounding box center [82, 19] width 6 height 9
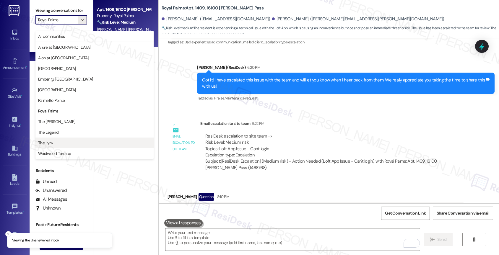
click at [61, 143] on span "The Lynx" at bounding box center [94, 143] width 113 height 6
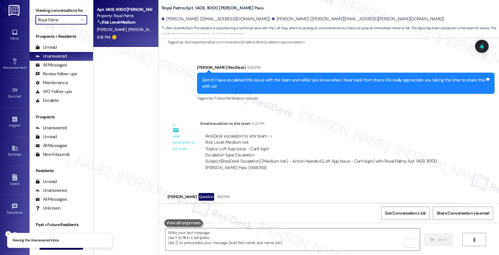
type input "The Lynx"
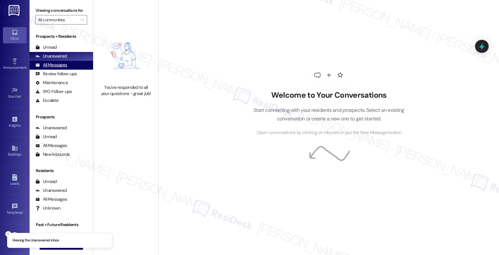
click at [52, 68] on div "All Messages" at bounding box center [51, 65] width 32 height 6
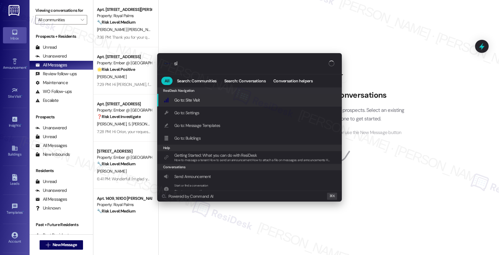
type input "sla"
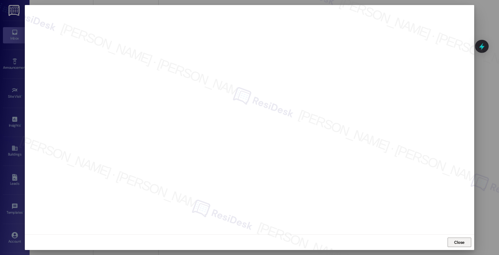
click at [465, 243] on span "Close" at bounding box center [459, 243] width 13 height 6
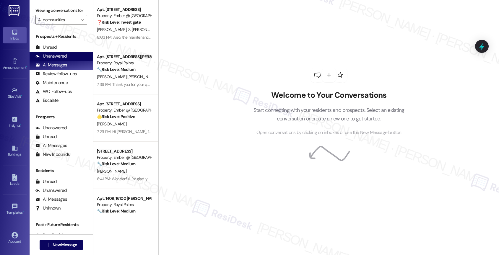
click at [50, 59] on div "Unanswered" at bounding box center [50, 56] width 31 height 6
